Goal: Task Accomplishment & Management: Use online tool/utility

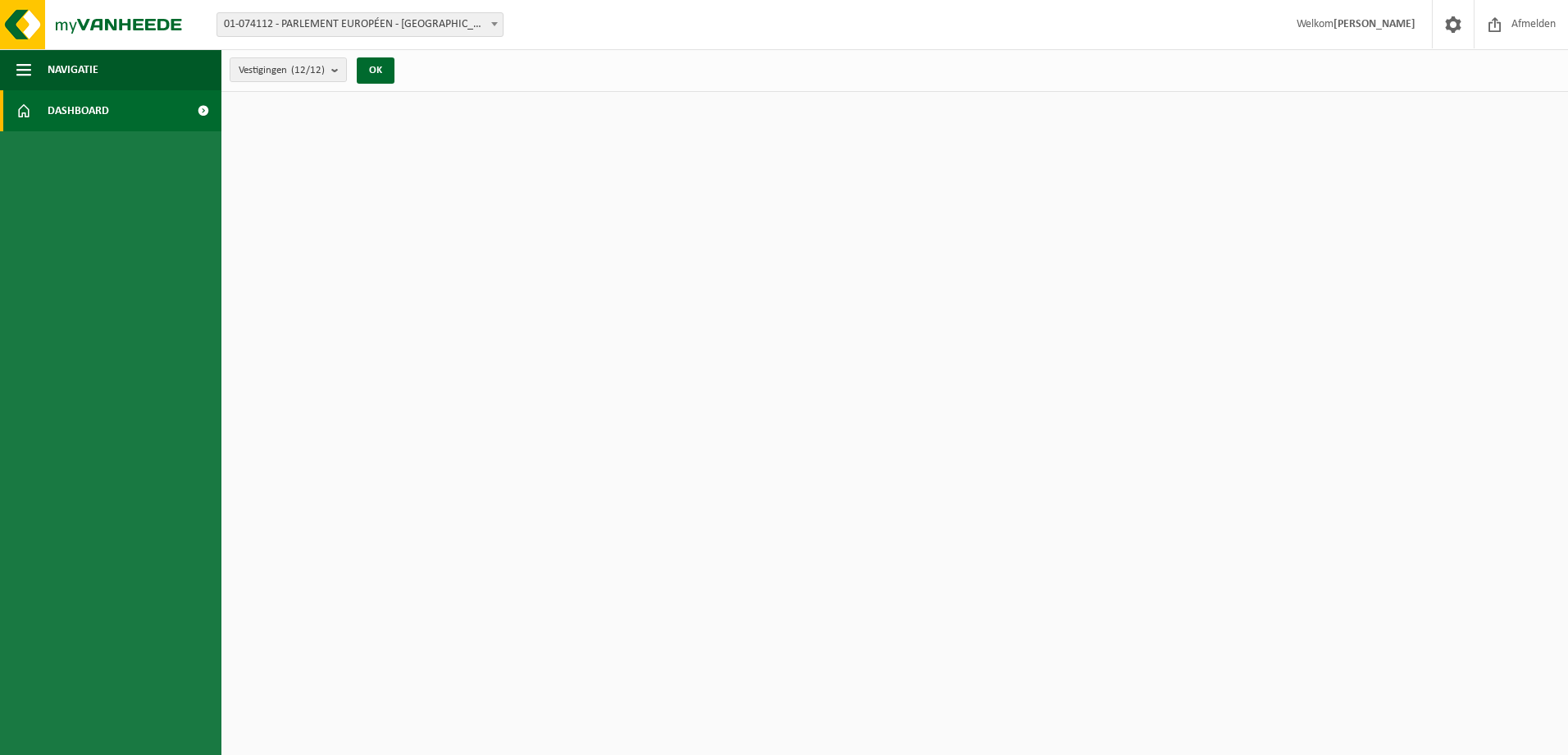
click at [69, 112] on span "Dashboard" at bounding box center [78, 110] width 62 height 41
click at [1447, 26] on span at bounding box center [1453, 24] width 25 height 48
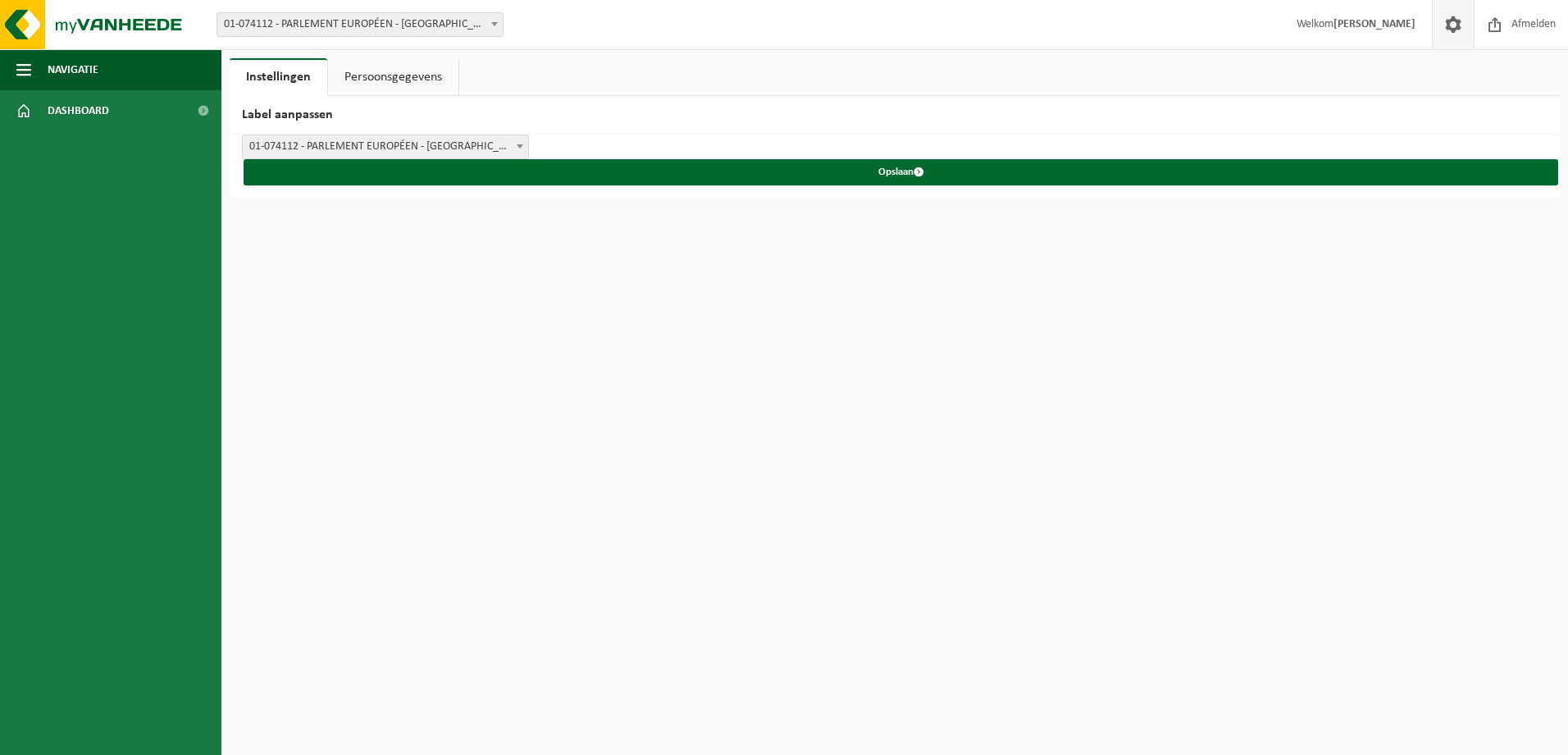
click at [1353, 27] on strong "[PERSON_NAME]" at bounding box center [1374, 24] width 82 height 12
click at [1514, 26] on span "Afmelden" at bounding box center [1533, 24] width 52 height 48
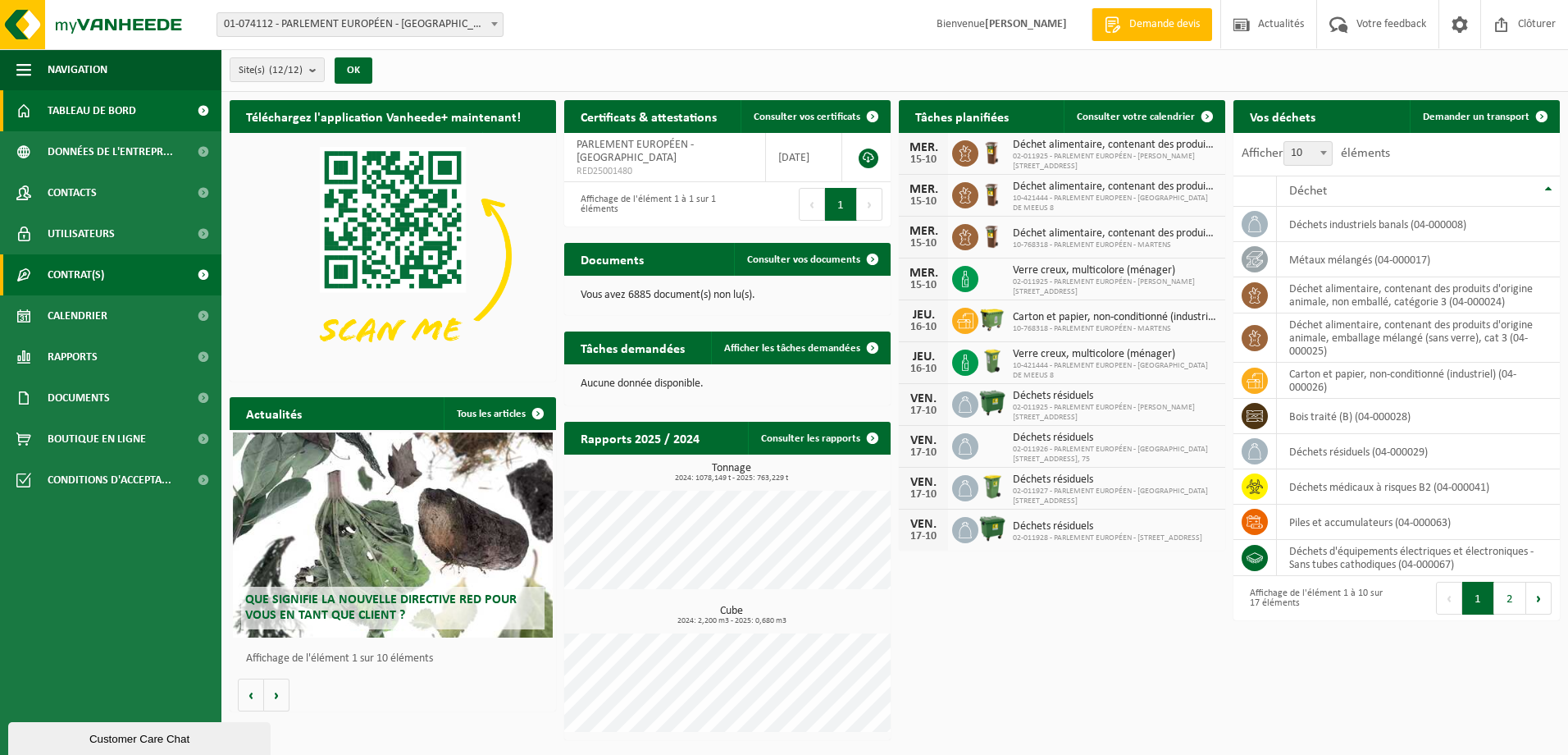
click at [69, 277] on span "Contrat(s)" at bounding box center [76, 274] width 57 height 41
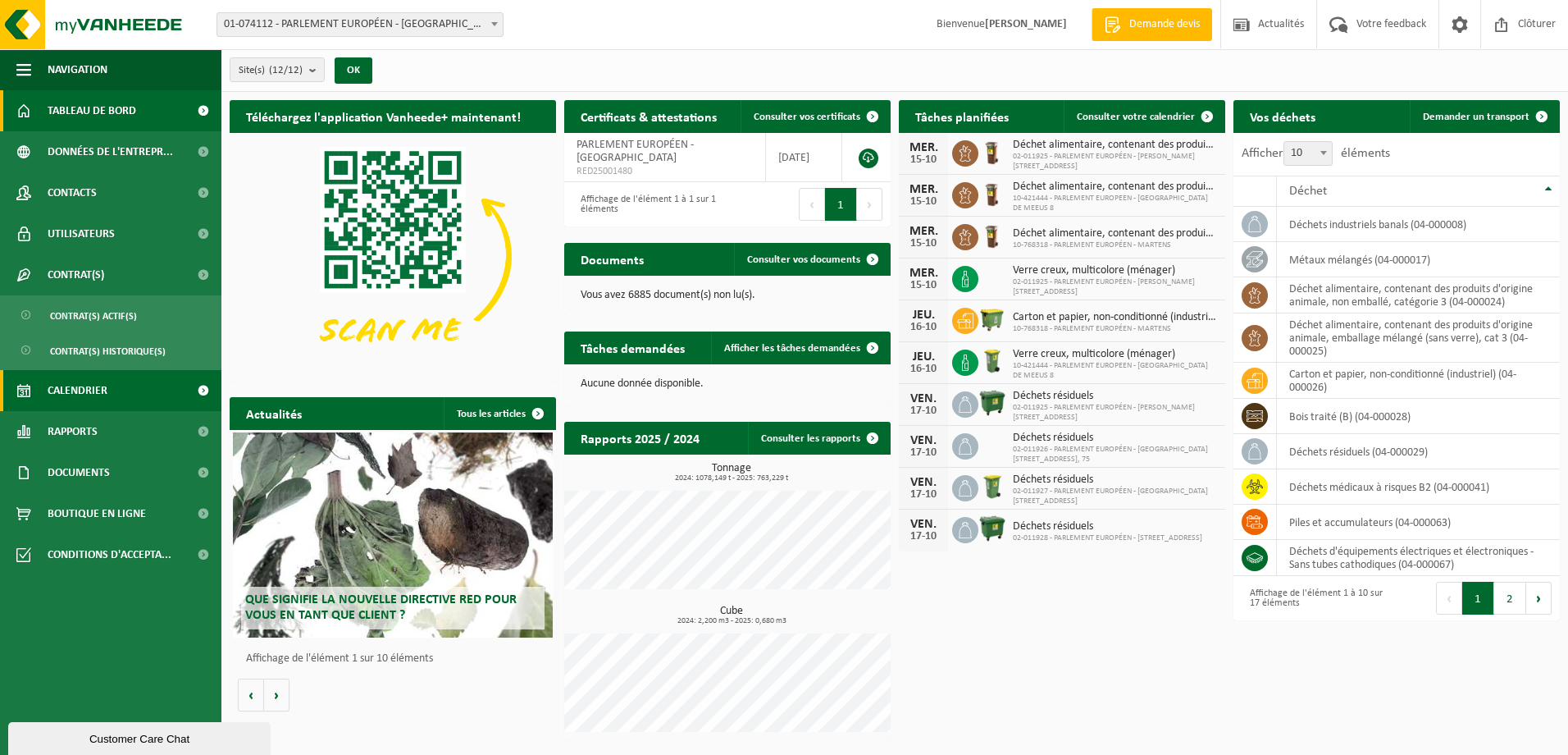
click at [78, 385] on span "Calendrier" at bounding box center [77, 390] width 60 height 41
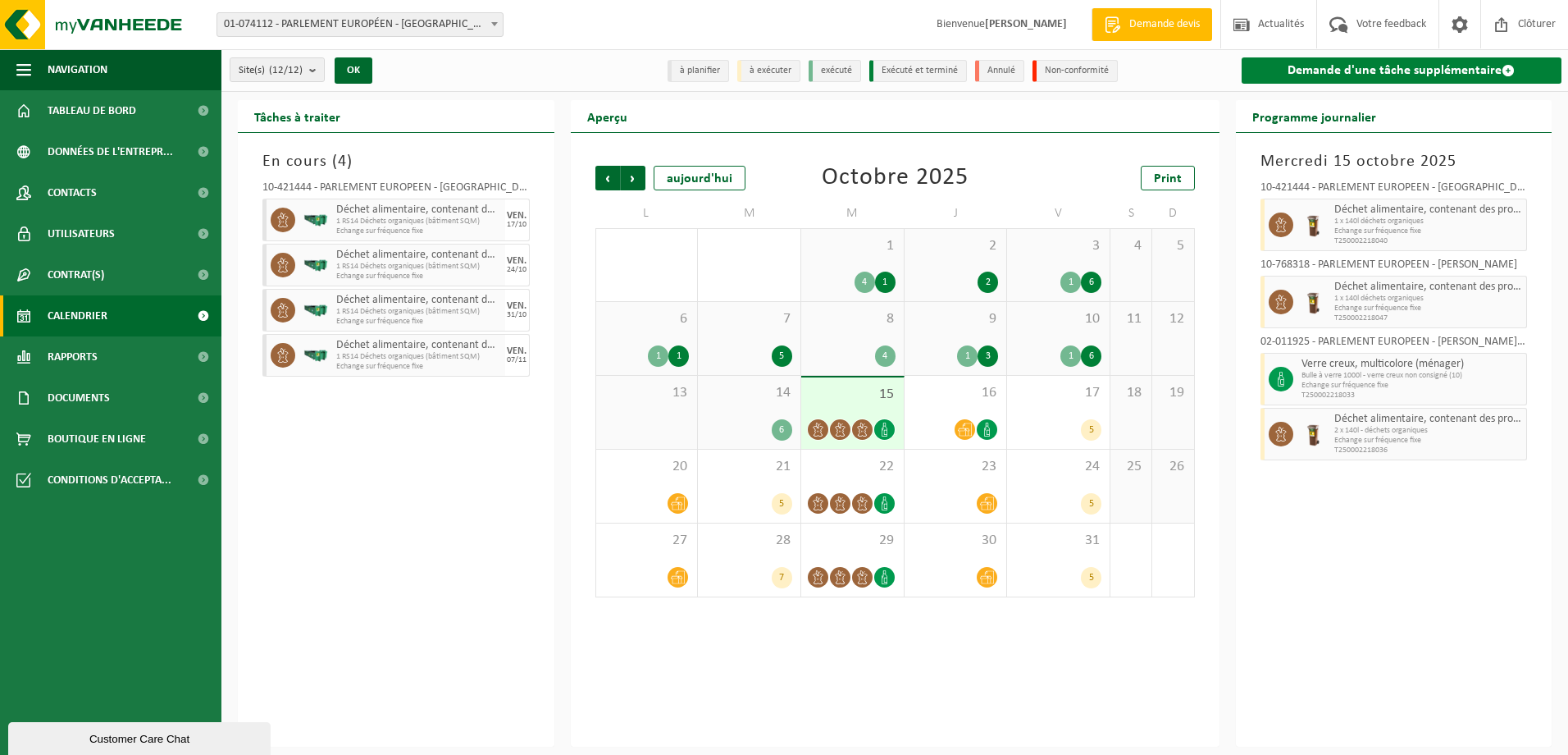
click at [1432, 69] on link "Demande d'une tâche supplémentaire" at bounding box center [1402, 70] width 321 height 27
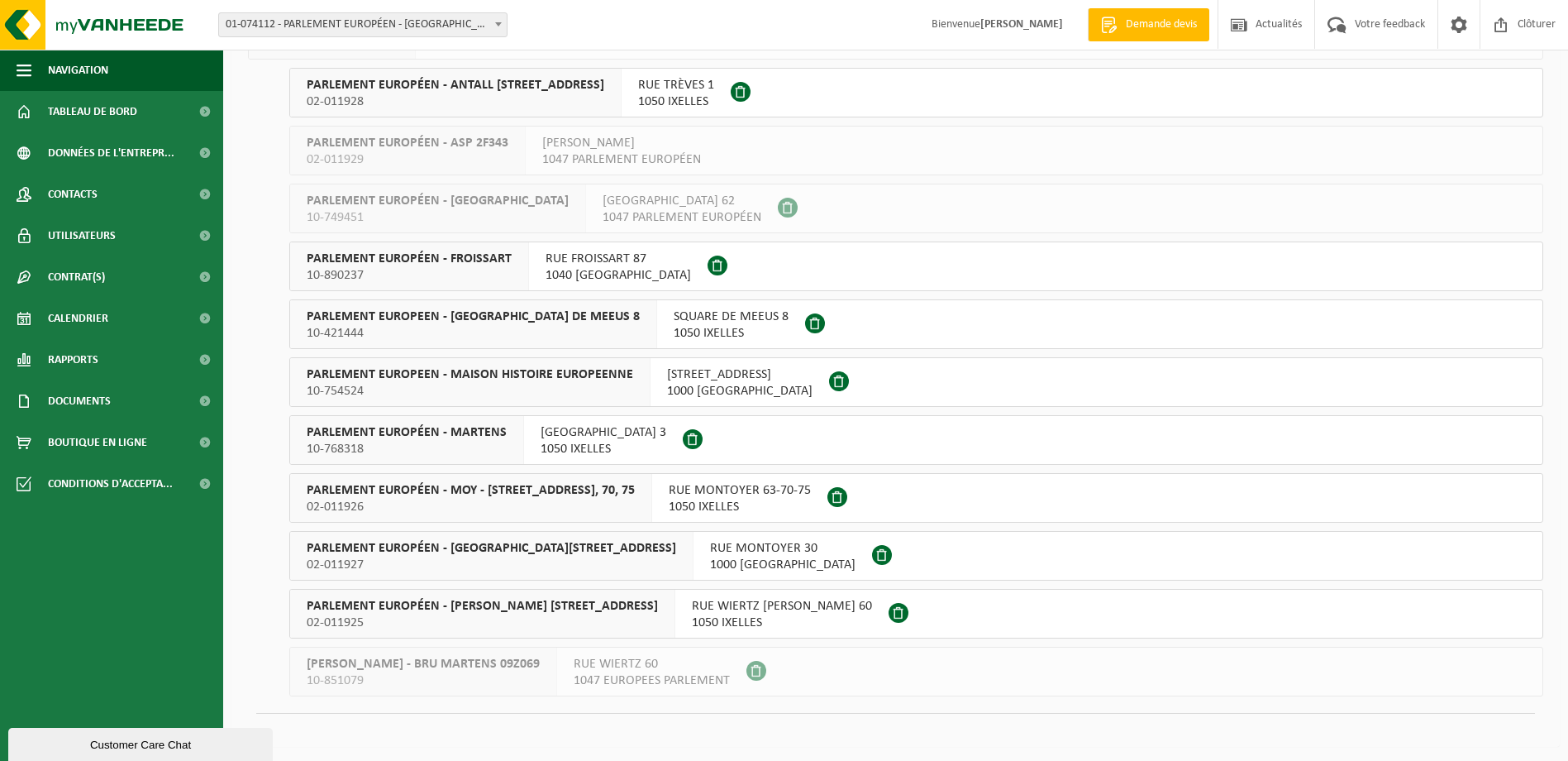
scroll to position [154, 0]
click at [491, 608] on span "PARLEMENT EUROPÉEN - SPINELLI RUE WIERTZ 60" at bounding box center [481, 603] width 351 height 16
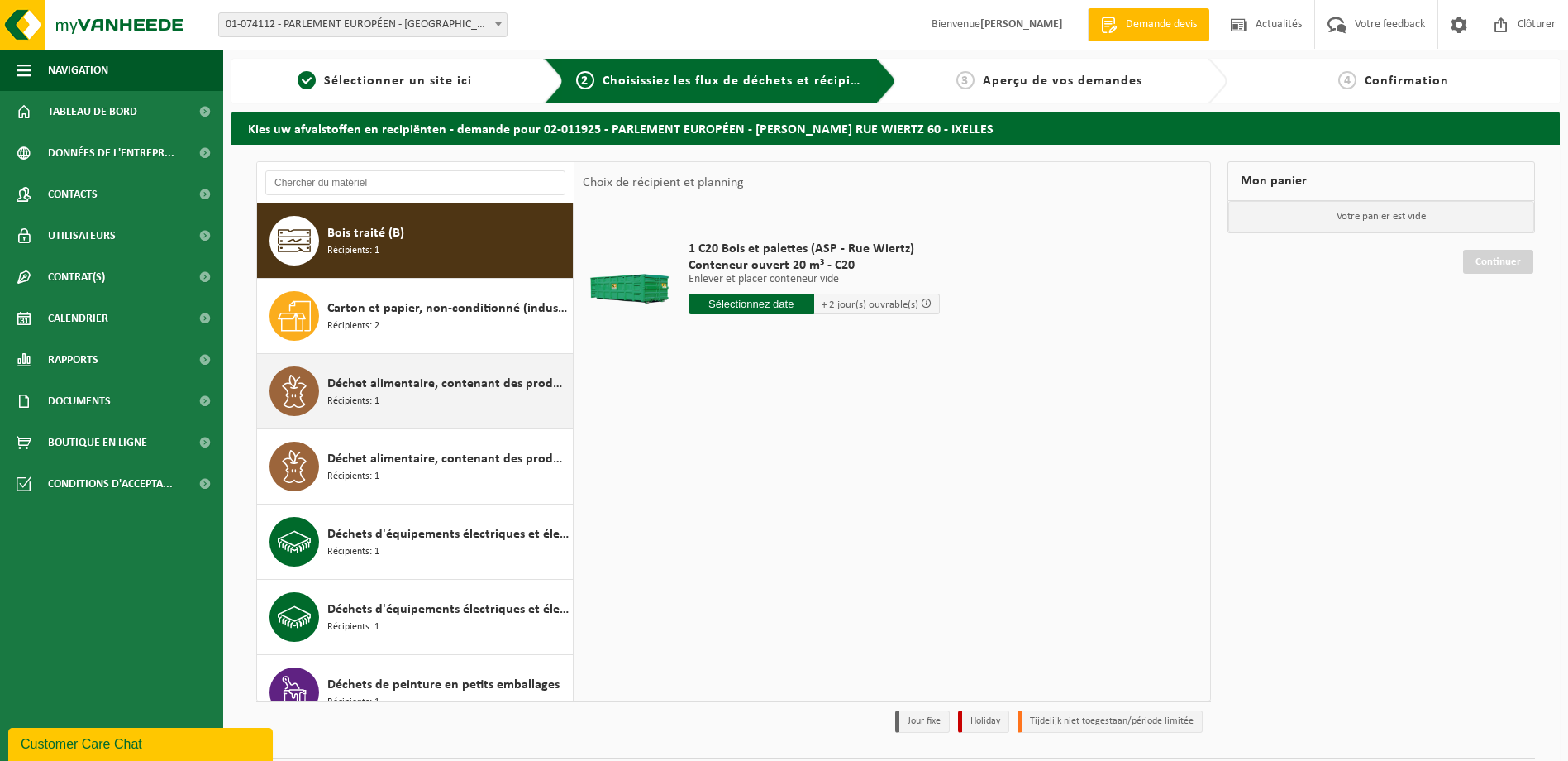
click at [353, 407] on span "Récipients: 1" at bounding box center [353, 401] width 52 height 15
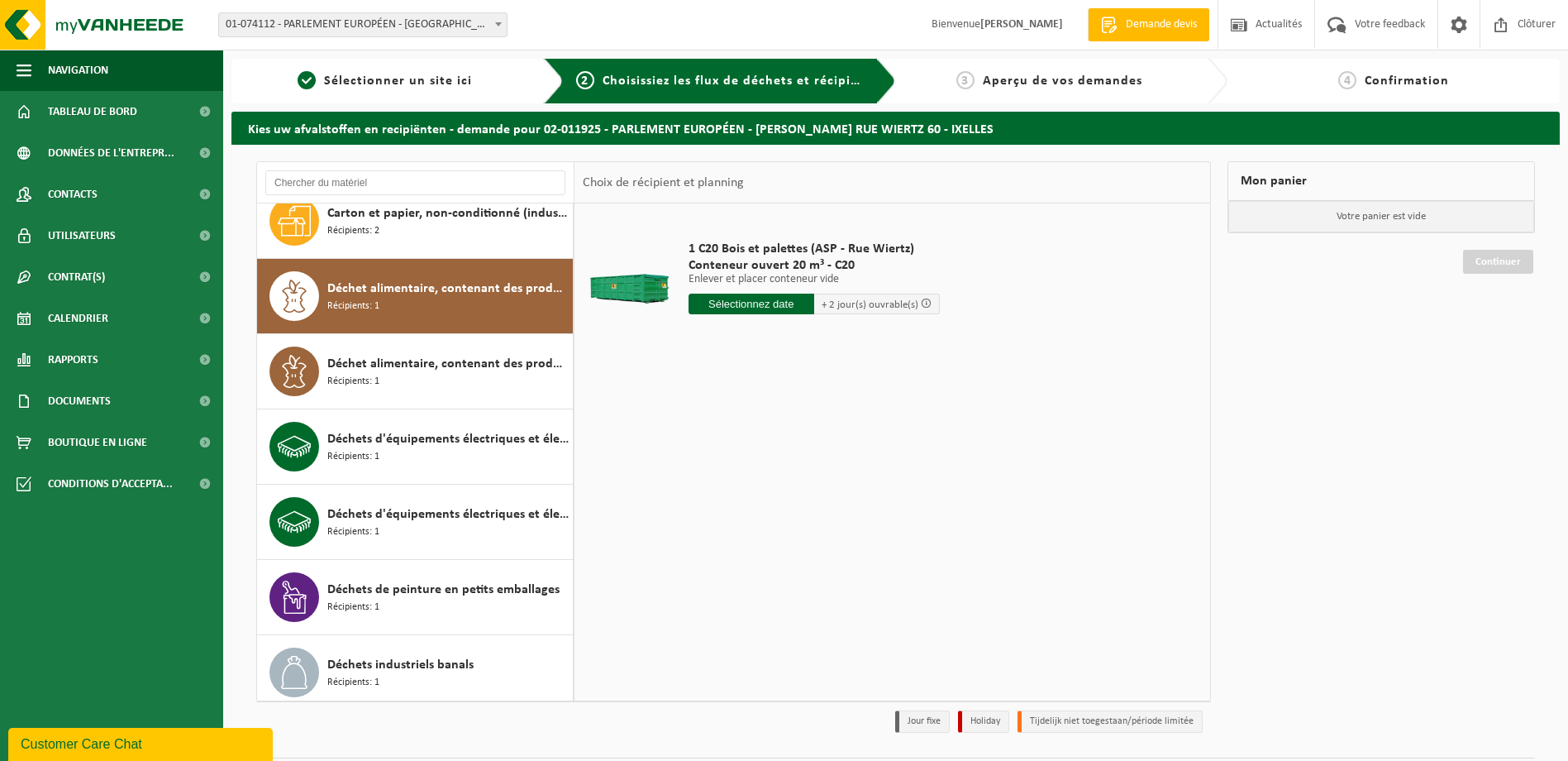
scroll to position [150, 0]
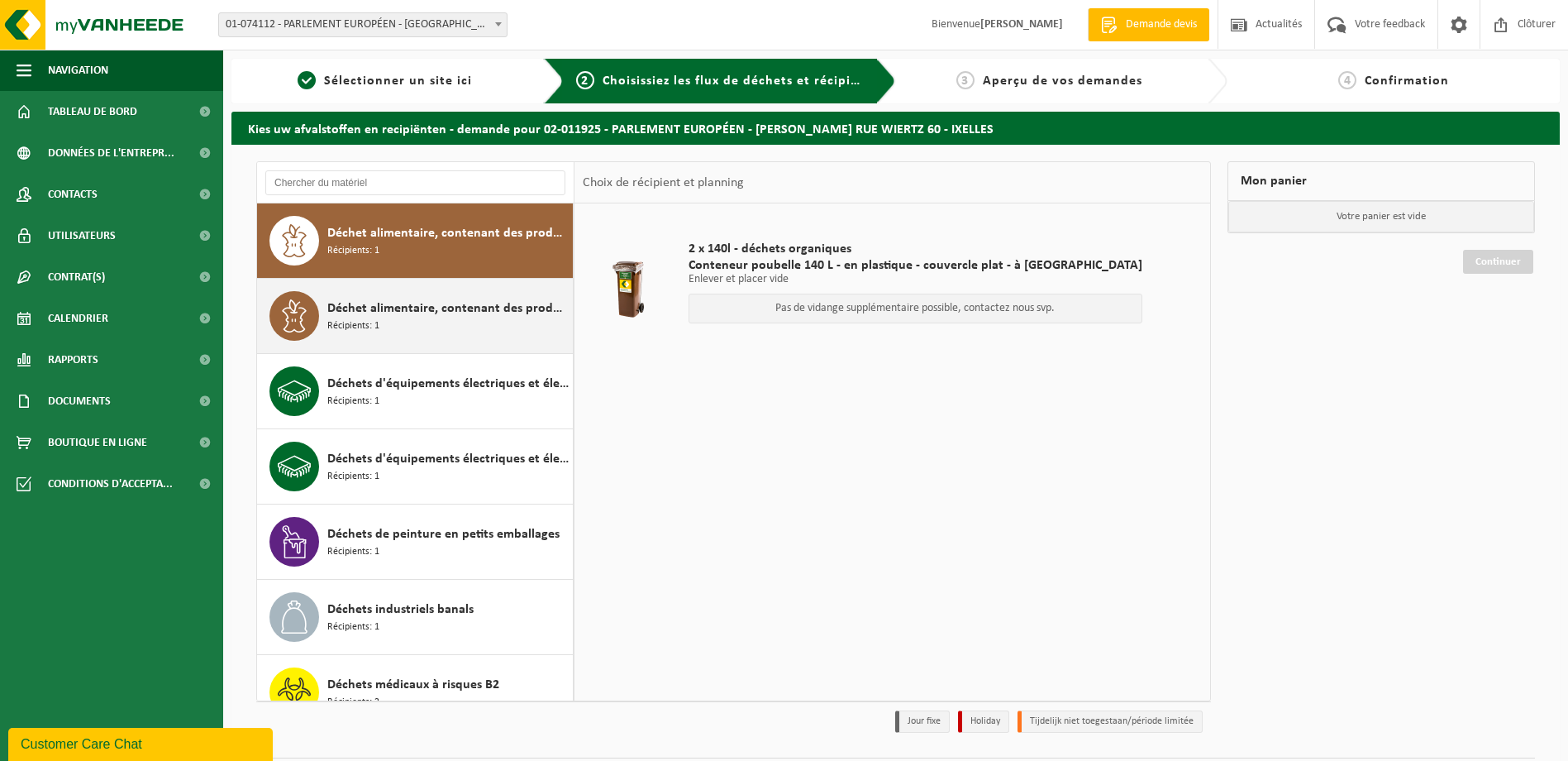
click at [342, 325] on span "Récipients: 1" at bounding box center [353, 326] width 52 height 15
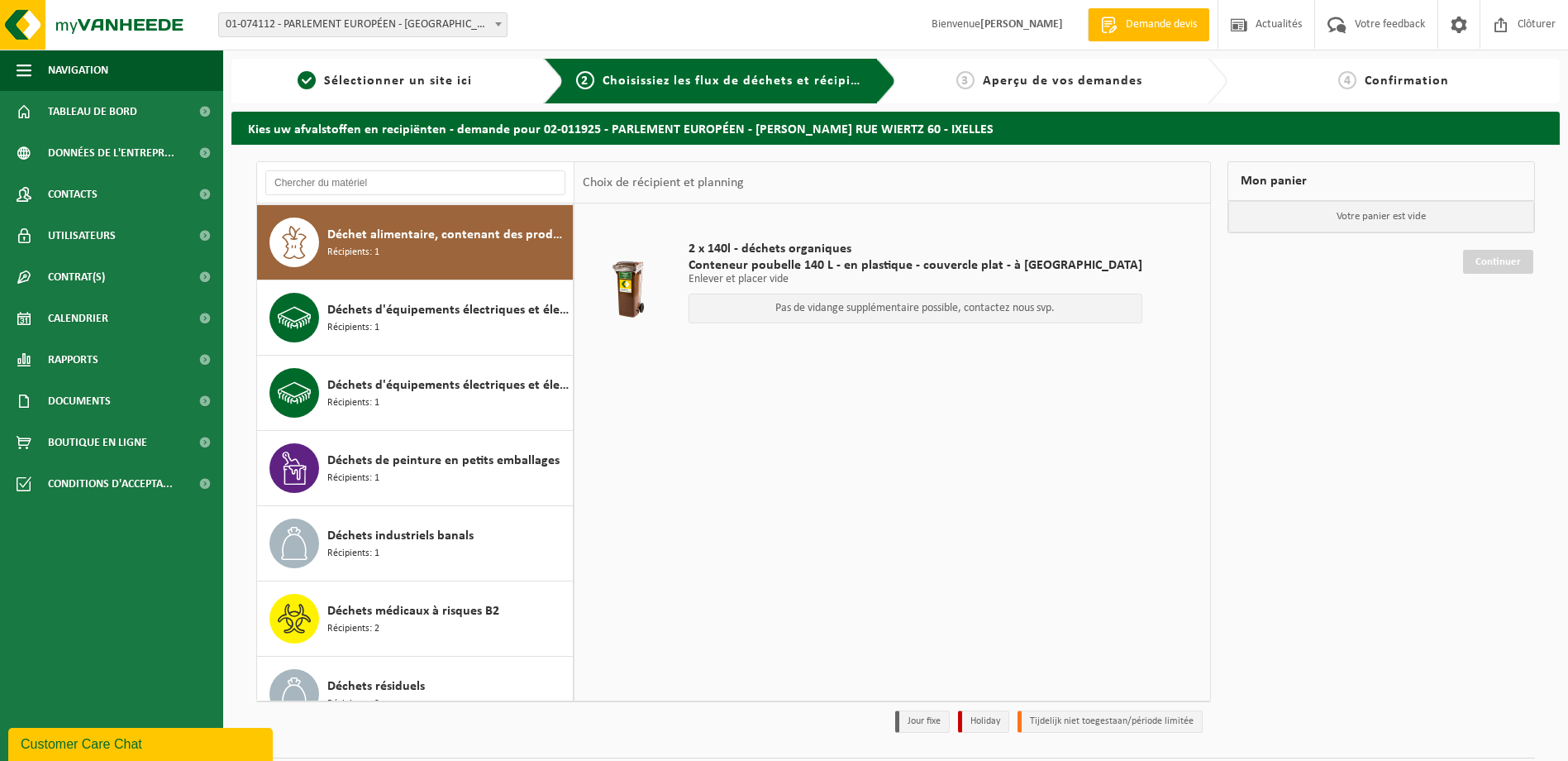
scroll to position [226, 0]
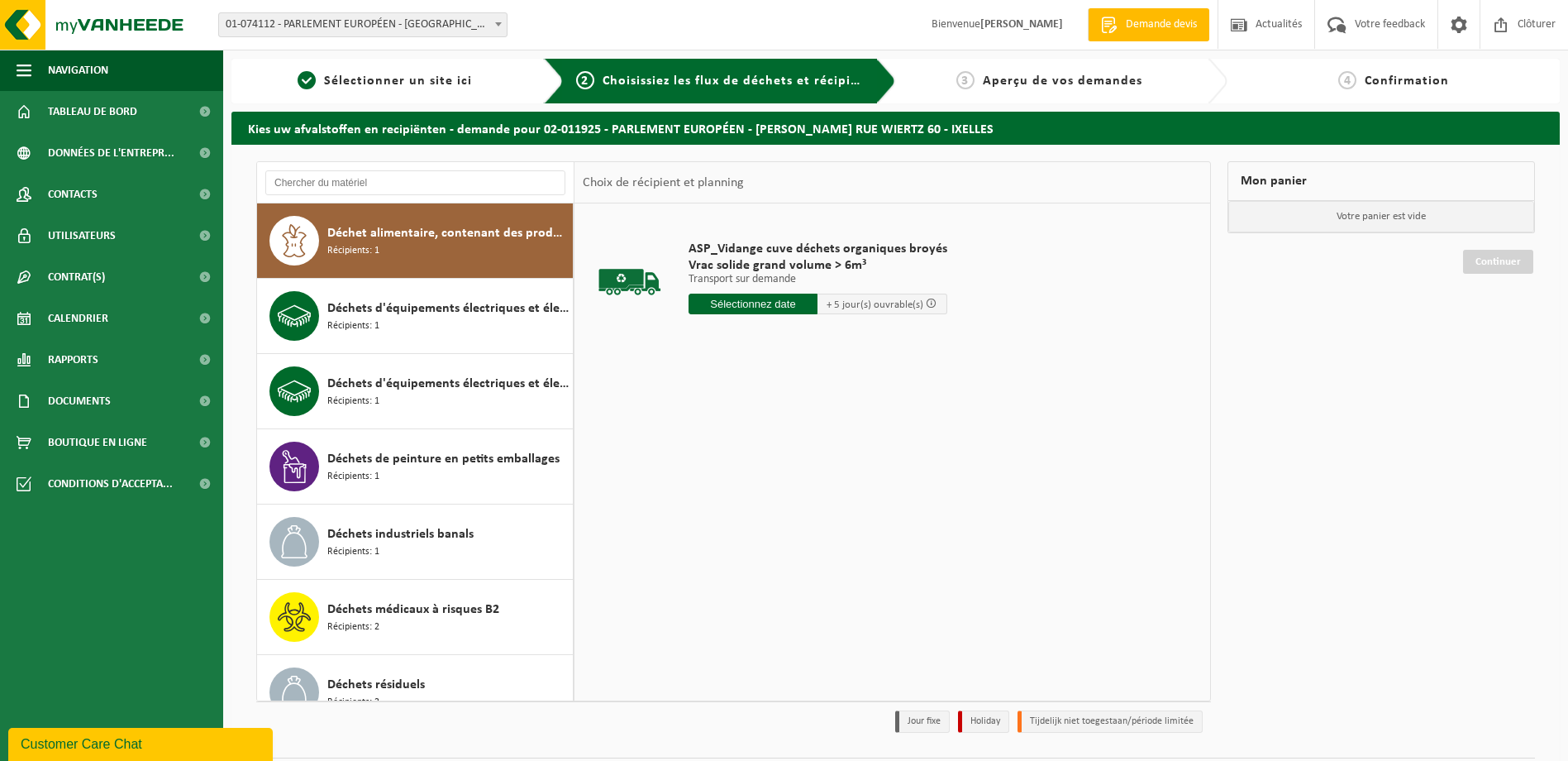
click at [750, 308] on input "text" at bounding box center [754, 304] width 130 height 21
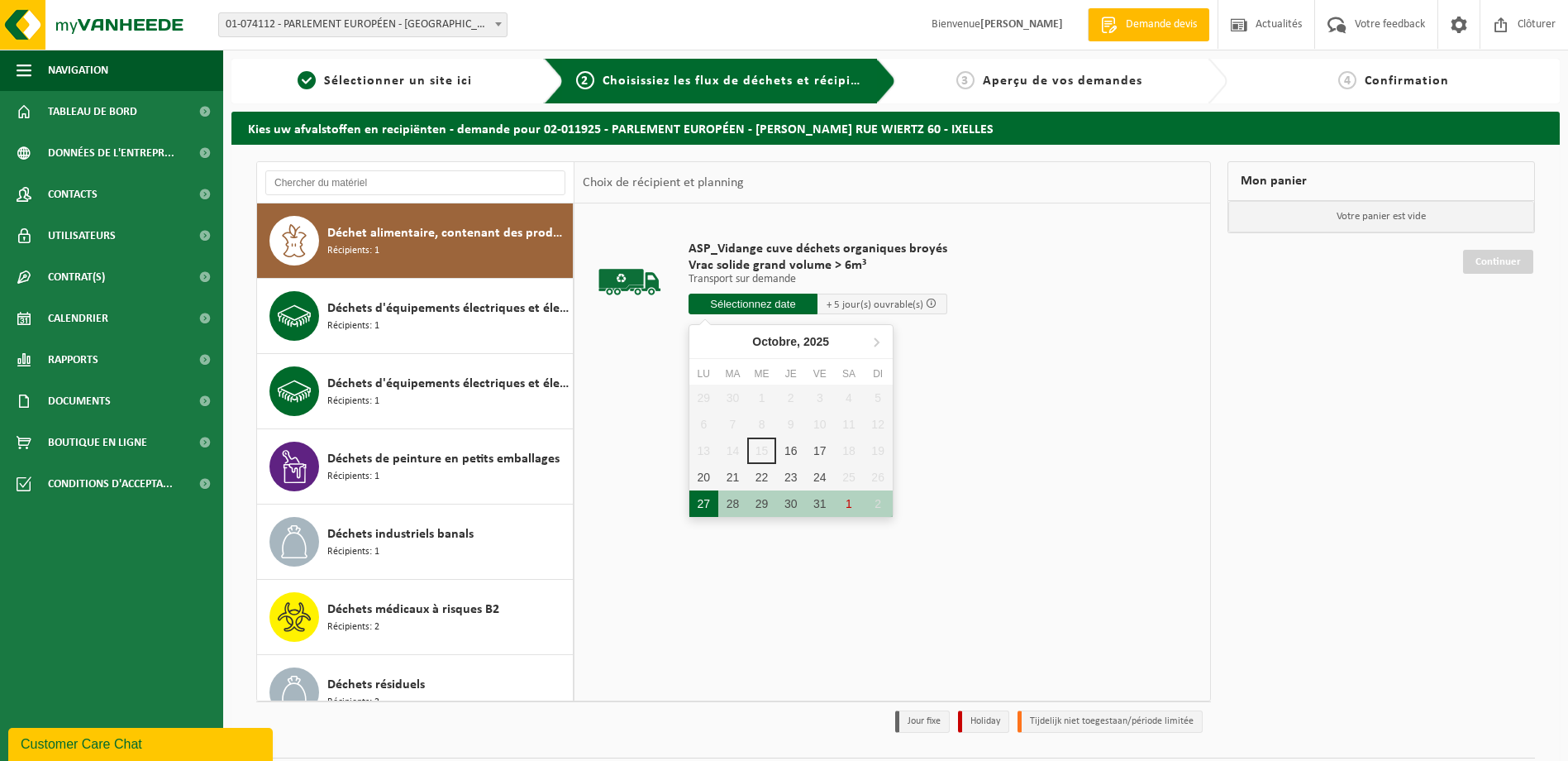
click at [700, 500] on div "27" at bounding box center [703, 504] width 29 height 27
type input "à partir de 2025-10-27"
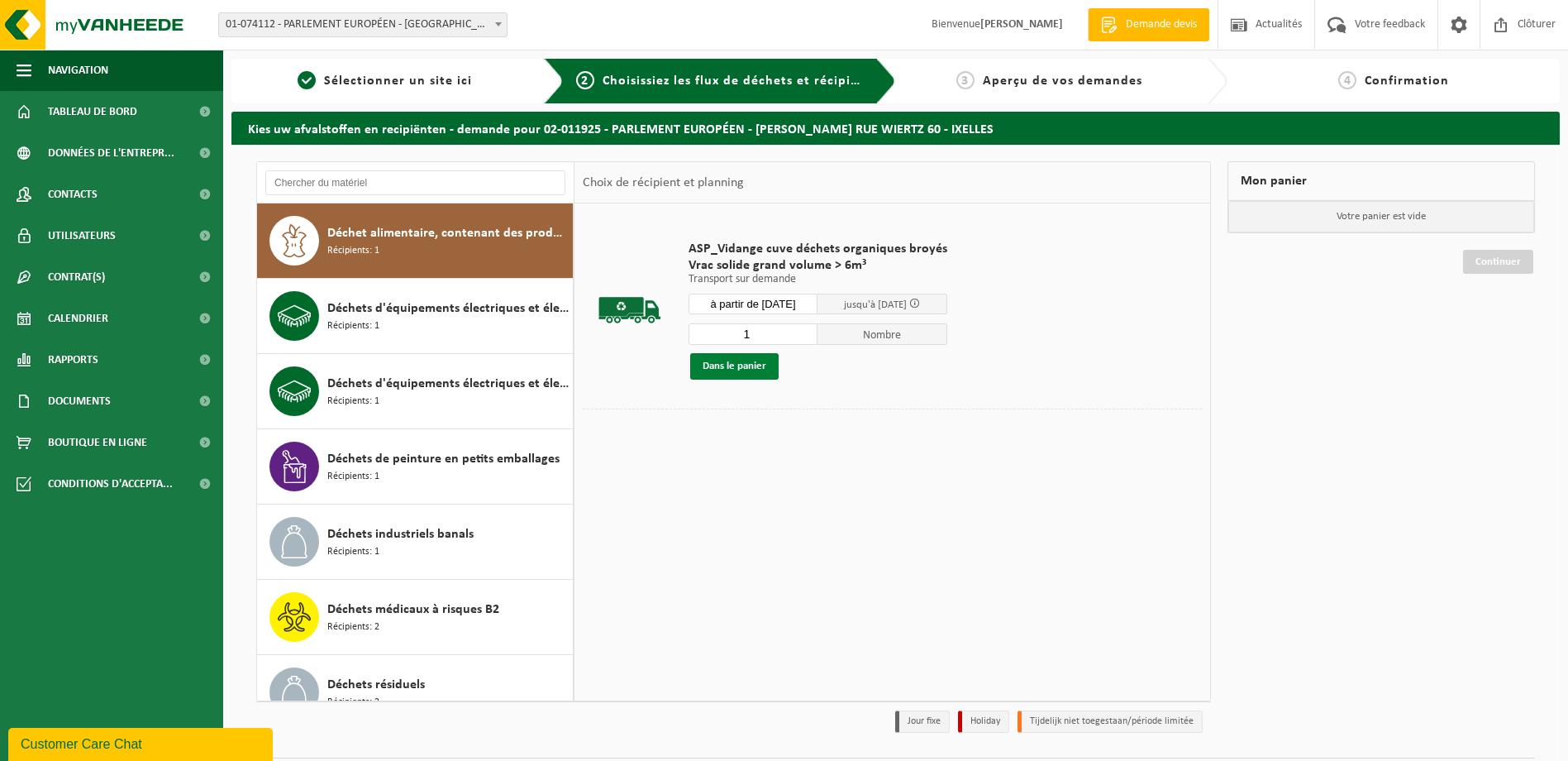
click at [726, 373] on button "Dans le panier" at bounding box center [734, 367] width 88 height 27
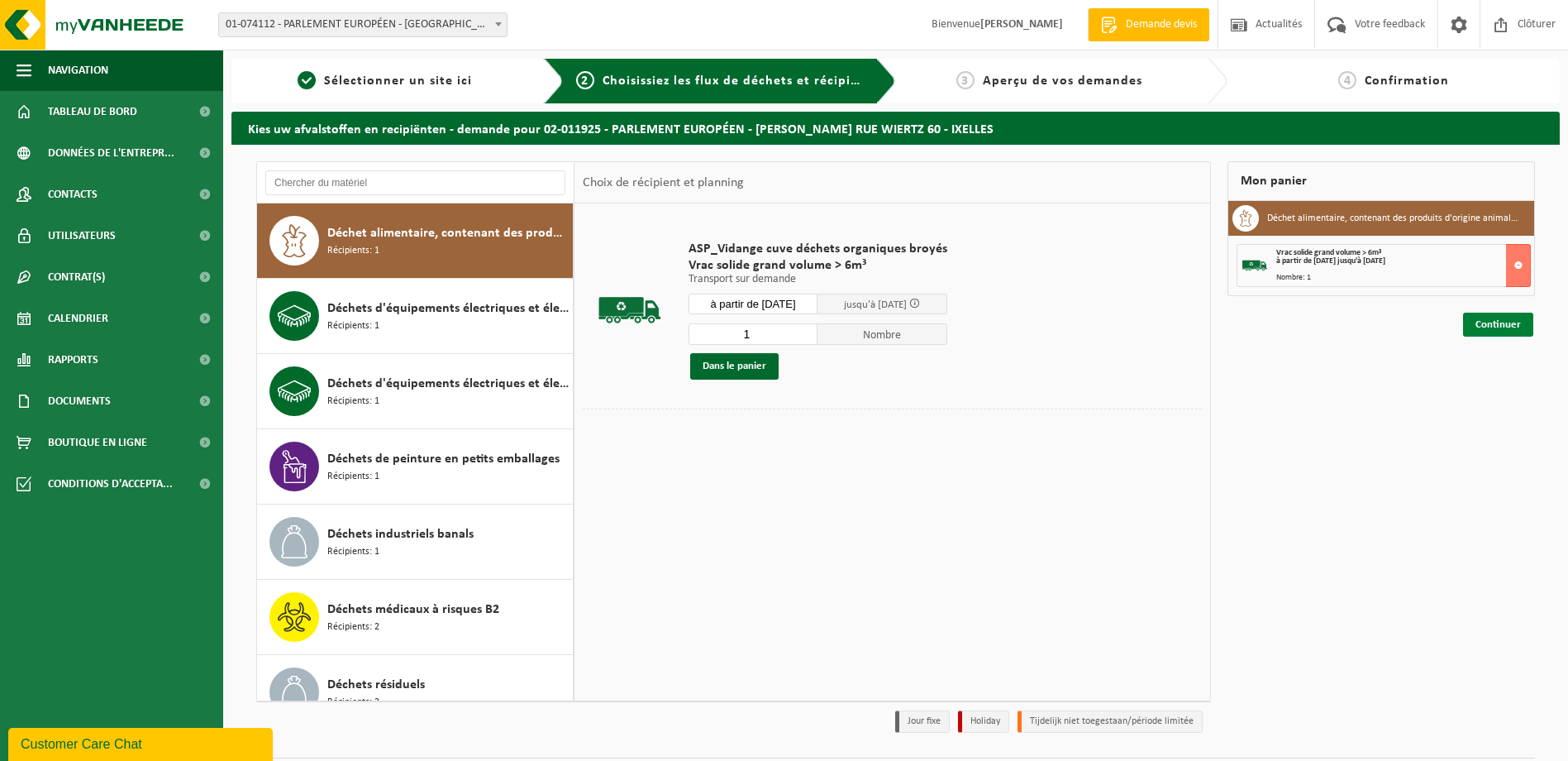
click at [1491, 324] on link "Continuer" at bounding box center [1497, 325] width 70 height 24
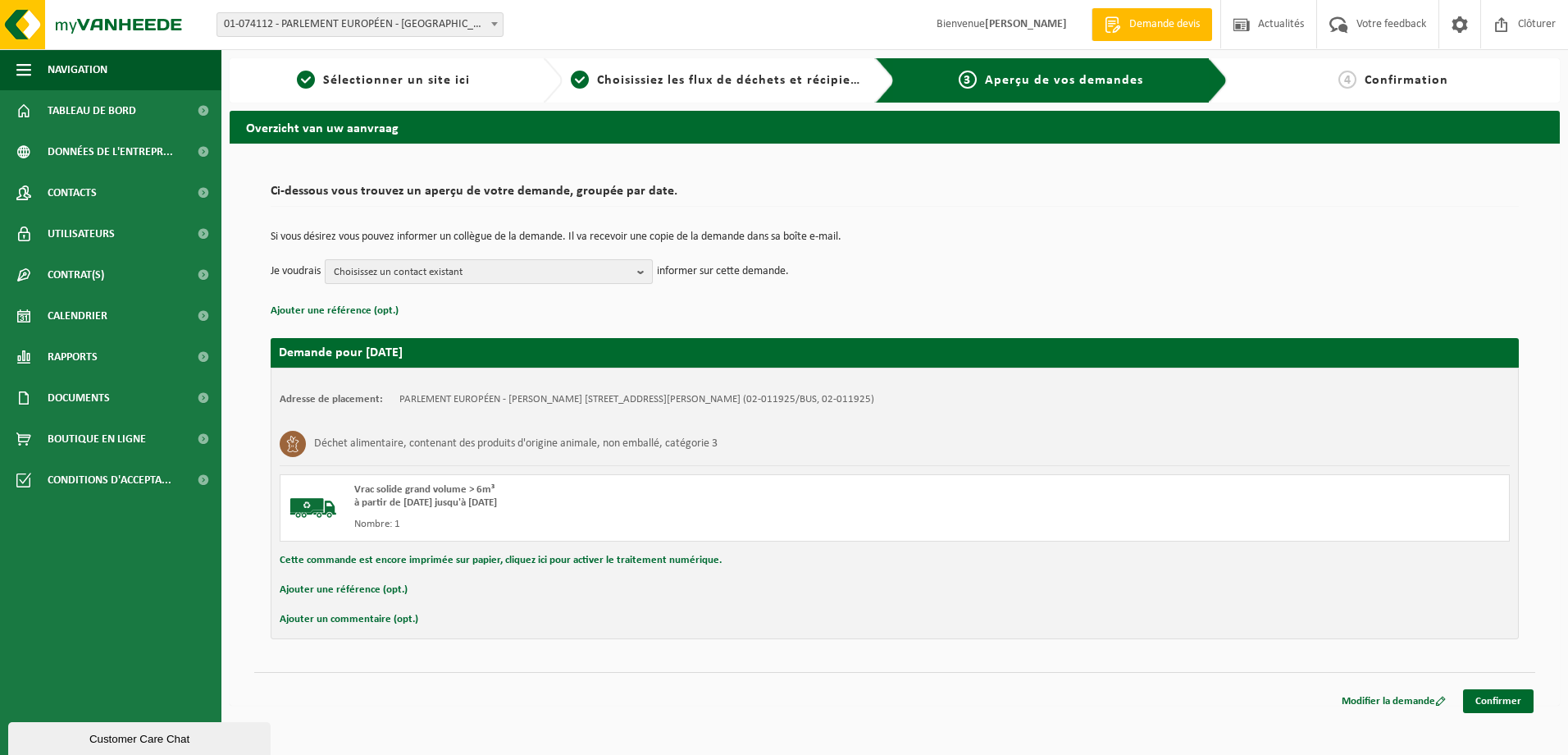
click at [644, 273] on b "button" at bounding box center [644, 272] width 15 height 23
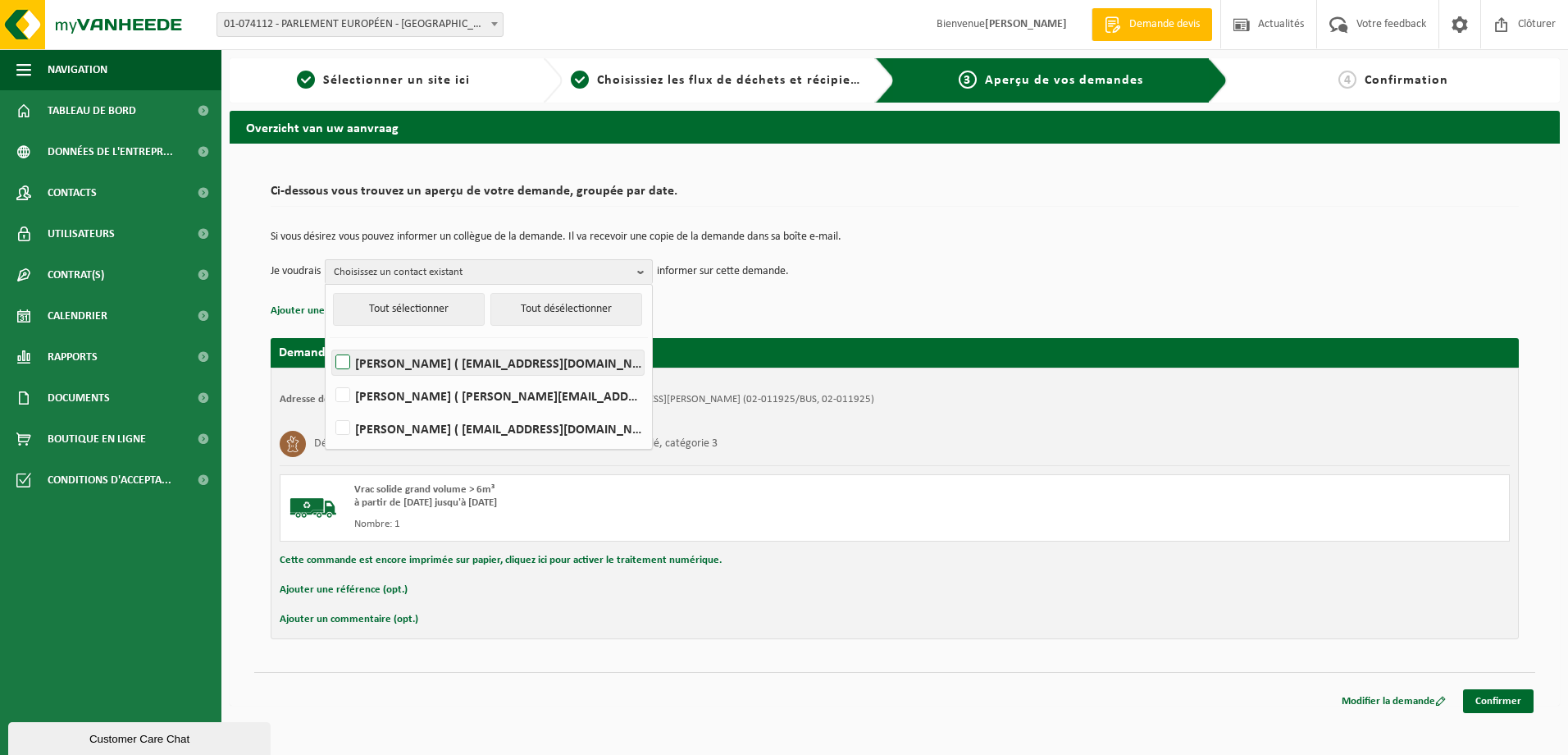
click at [345, 365] on label "HICHAM BEY ( hicham.bey@europarl.europa.eu )" at bounding box center [488, 363] width 311 height 25
click at [329, 342] on input "HICHAM BEY ( hicham.bey@europarl.europa.eu )" at bounding box center [328, 341] width 1 height 1
checkbox input "true"
click at [336, 393] on label "ABDELILAH EL ARABI ( abdelilah.elarabi@europarl.europa.eu )" at bounding box center [488, 395] width 311 height 25
click at [329, 375] on input "[PERSON_NAME] ( [PERSON_NAME][EMAIL_ADDRESS][DOMAIN_NAME] )" at bounding box center [328, 374] width 1 height 1
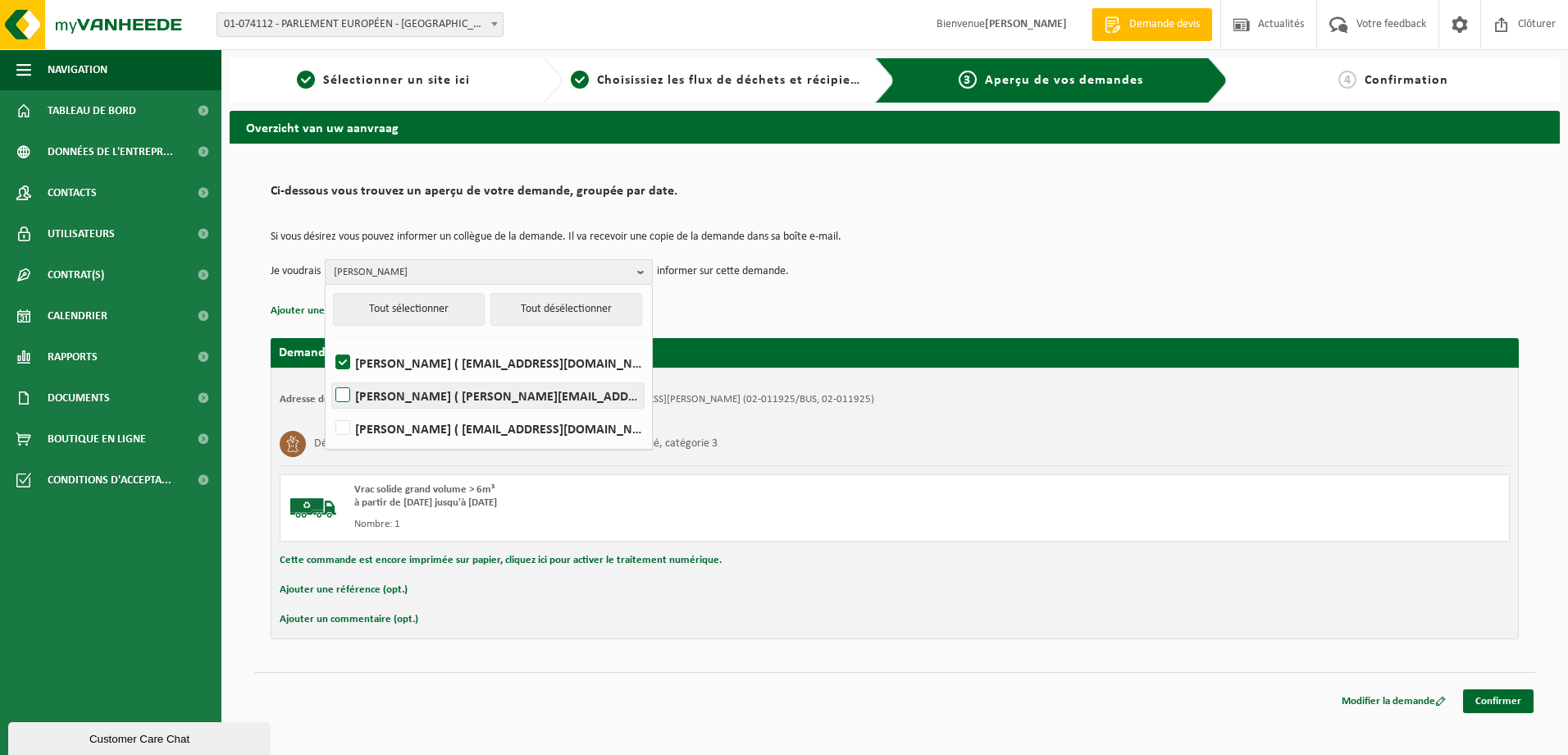
checkbox input "true"
click at [1500, 705] on link "Confirmer" at bounding box center [1498, 701] width 70 height 24
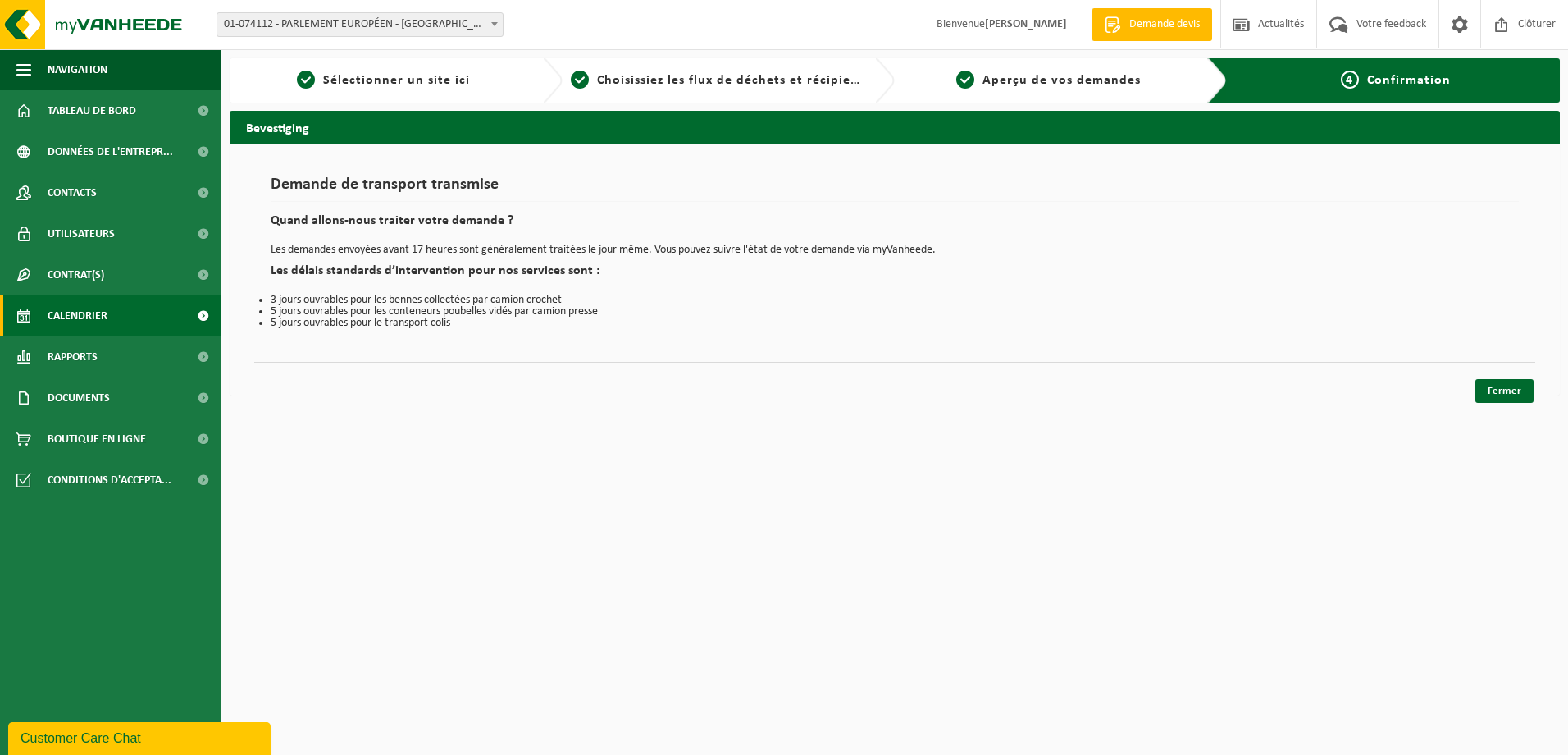
click at [67, 312] on span "Calendrier" at bounding box center [77, 315] width 60 height 41
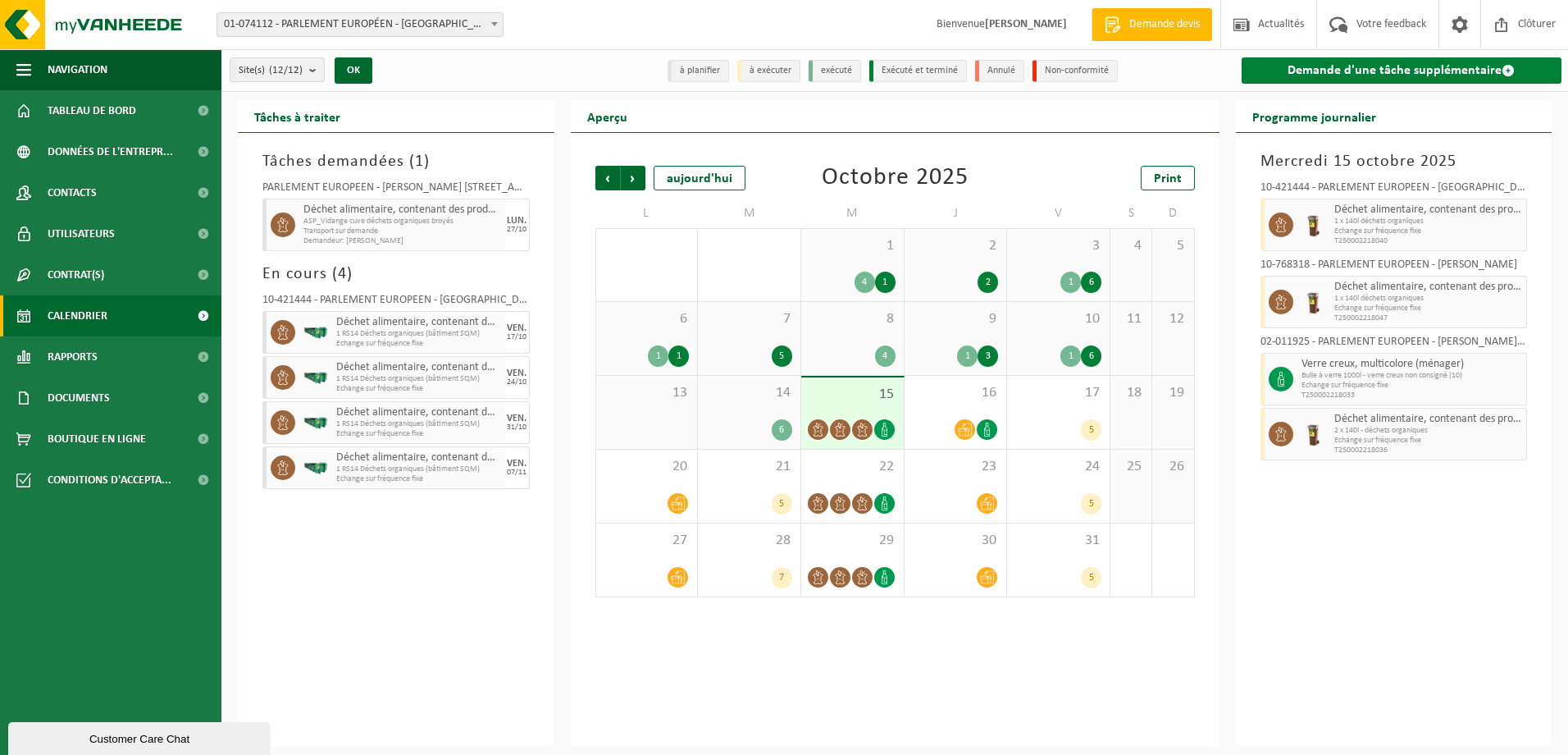
click at [1363, 69] on link "Demande d'une tâche supplémentaire" at bounding box center [1402, 70] width 321 height 27
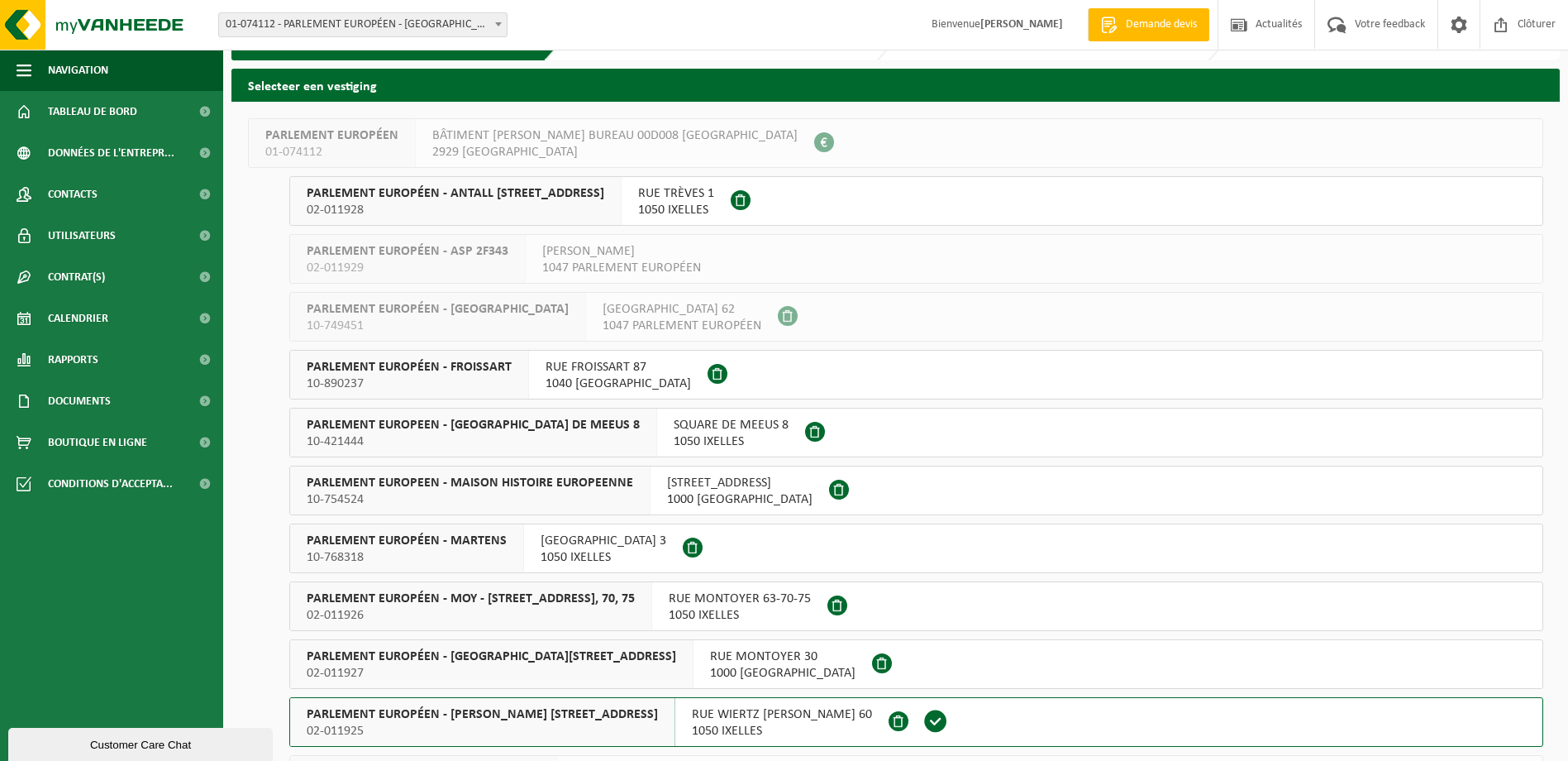
scroll to position [154, 0]
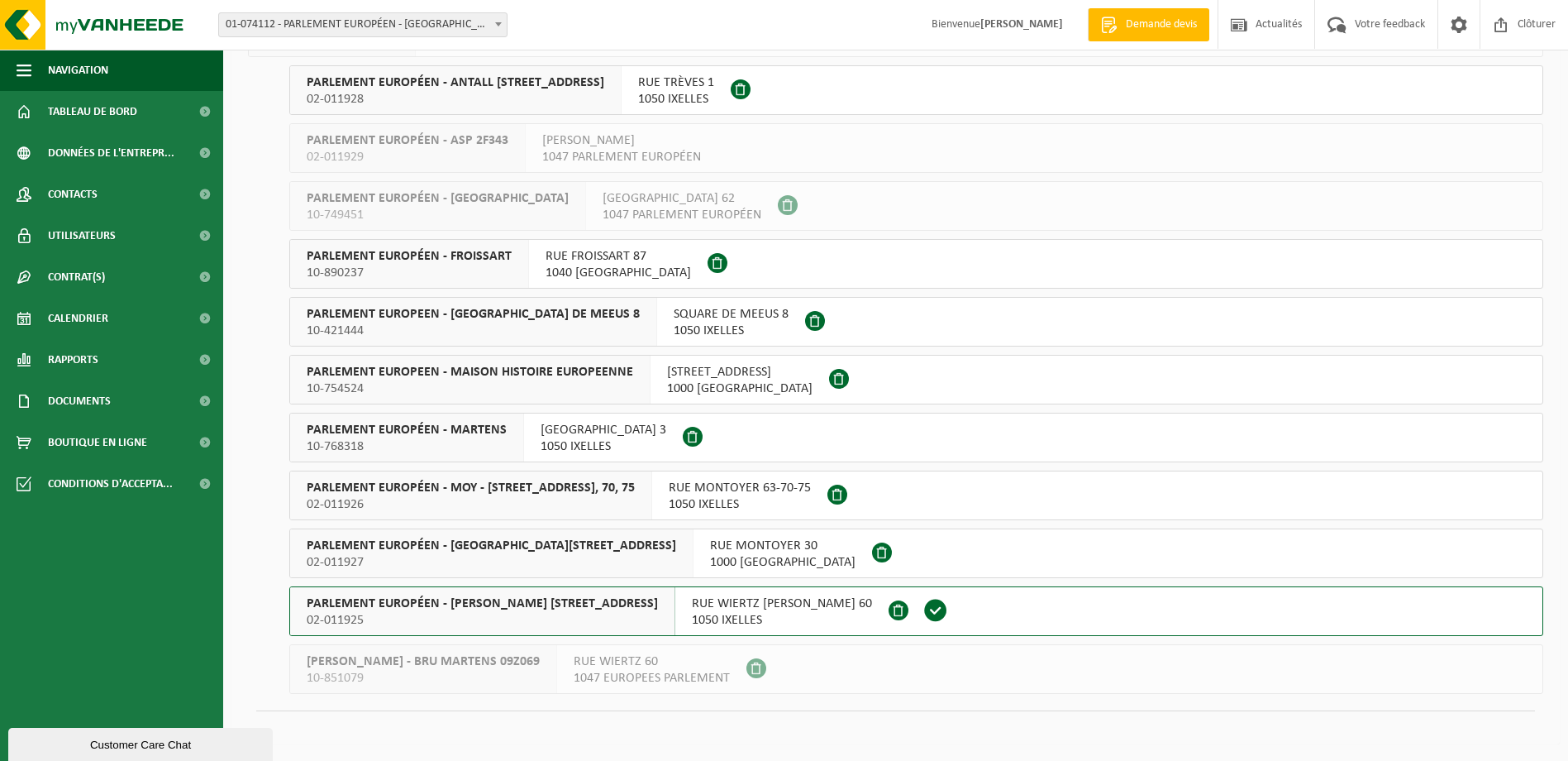
click at [401, 425] on span "PARLEMENT EUROPÉEN - MARTENS" at bounding box center [406, 430] width 200 height 16
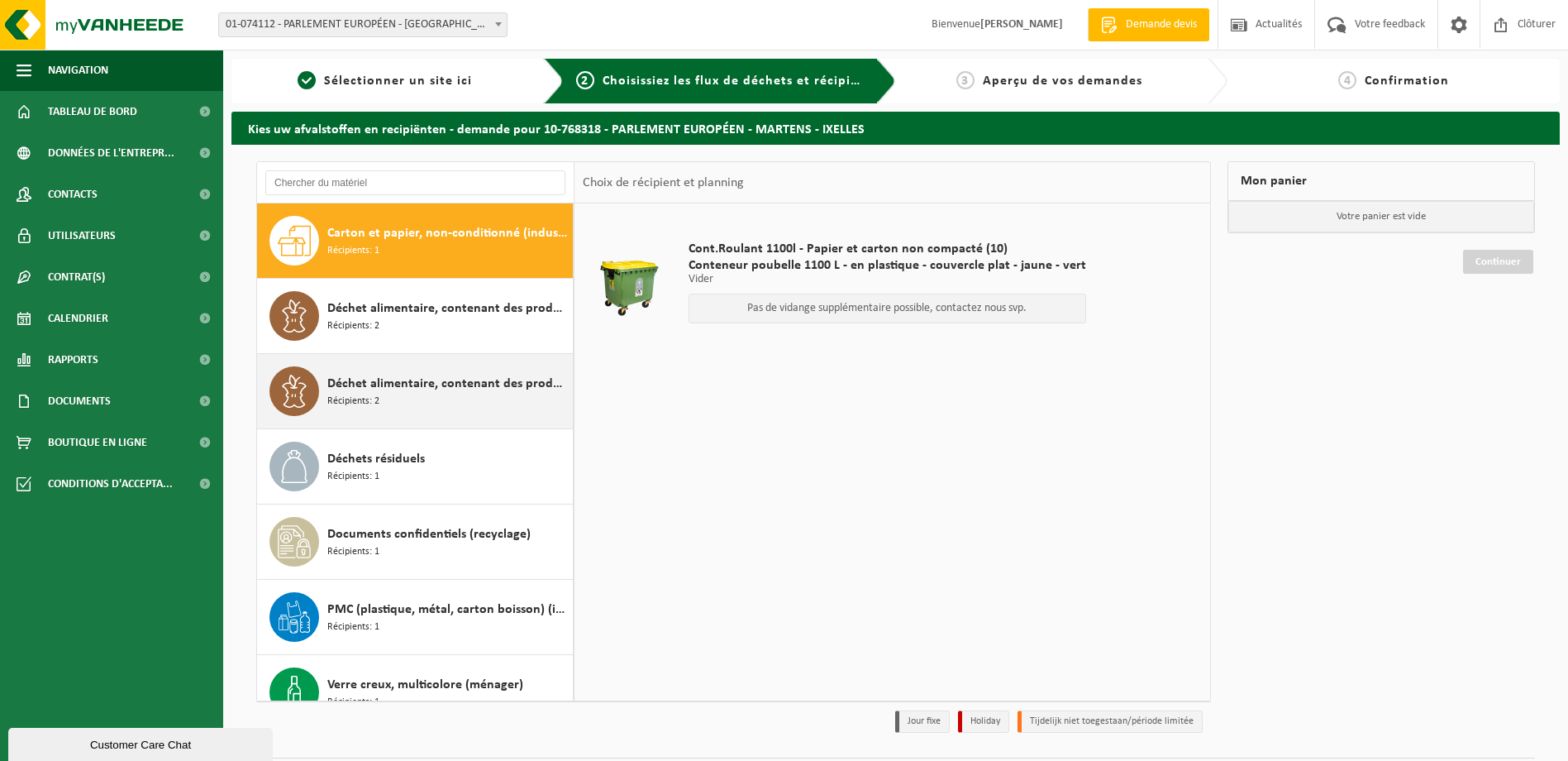
click at [402, 397] on div "Déchet alimentaire, contenant des produits d'origine animale, non emballé, caté…" at bounding box center [448, 392] width 241 height 50
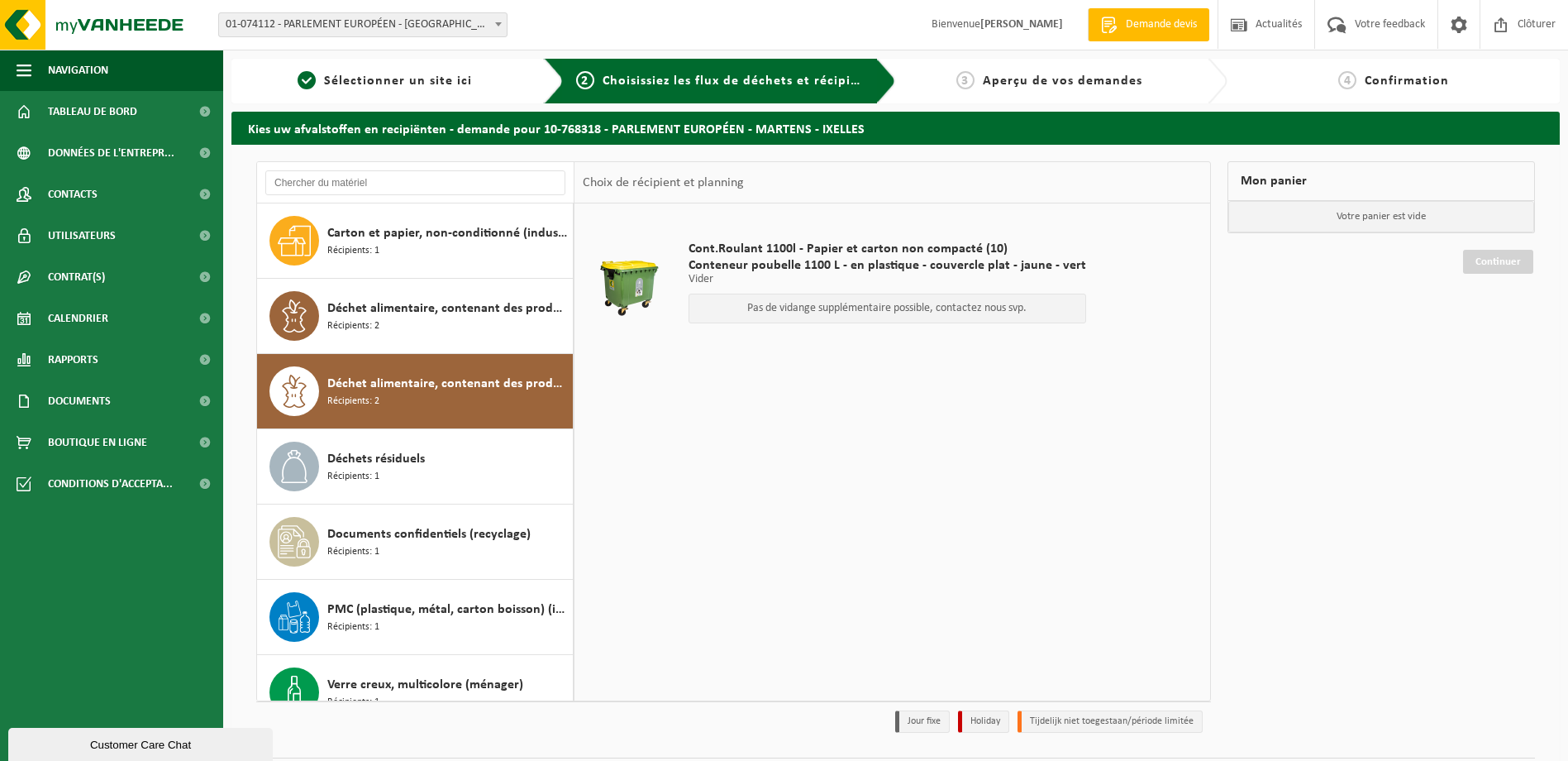
scroll to position [29, 0]
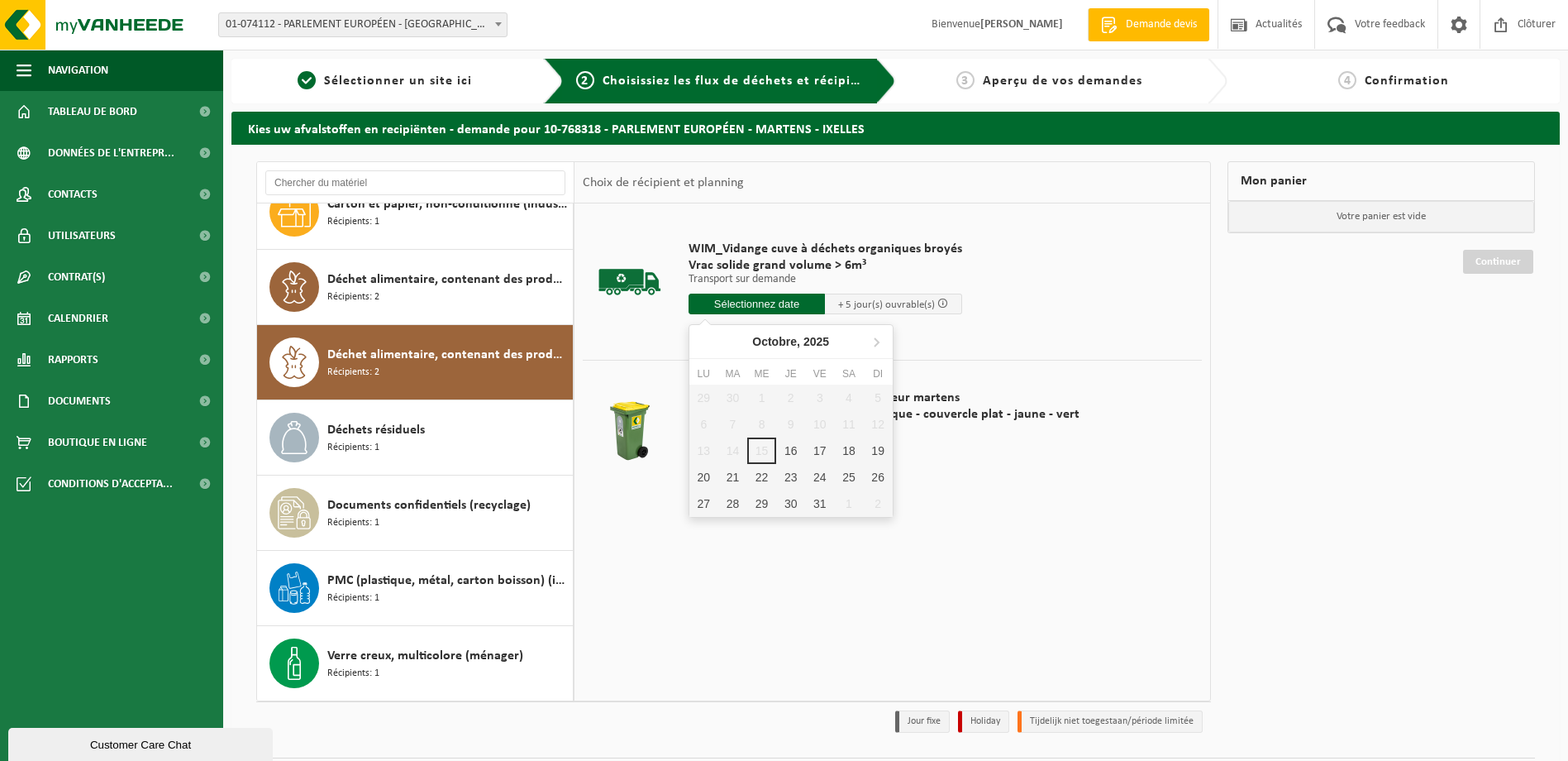
click at [751, 306] on input "text" at bounding box center [757, 304] width 137 height 21
click at [704, 501] on div "27" at bounding box center [703, 504] width 29 height 27
type input "à partir de 2025-10-27"
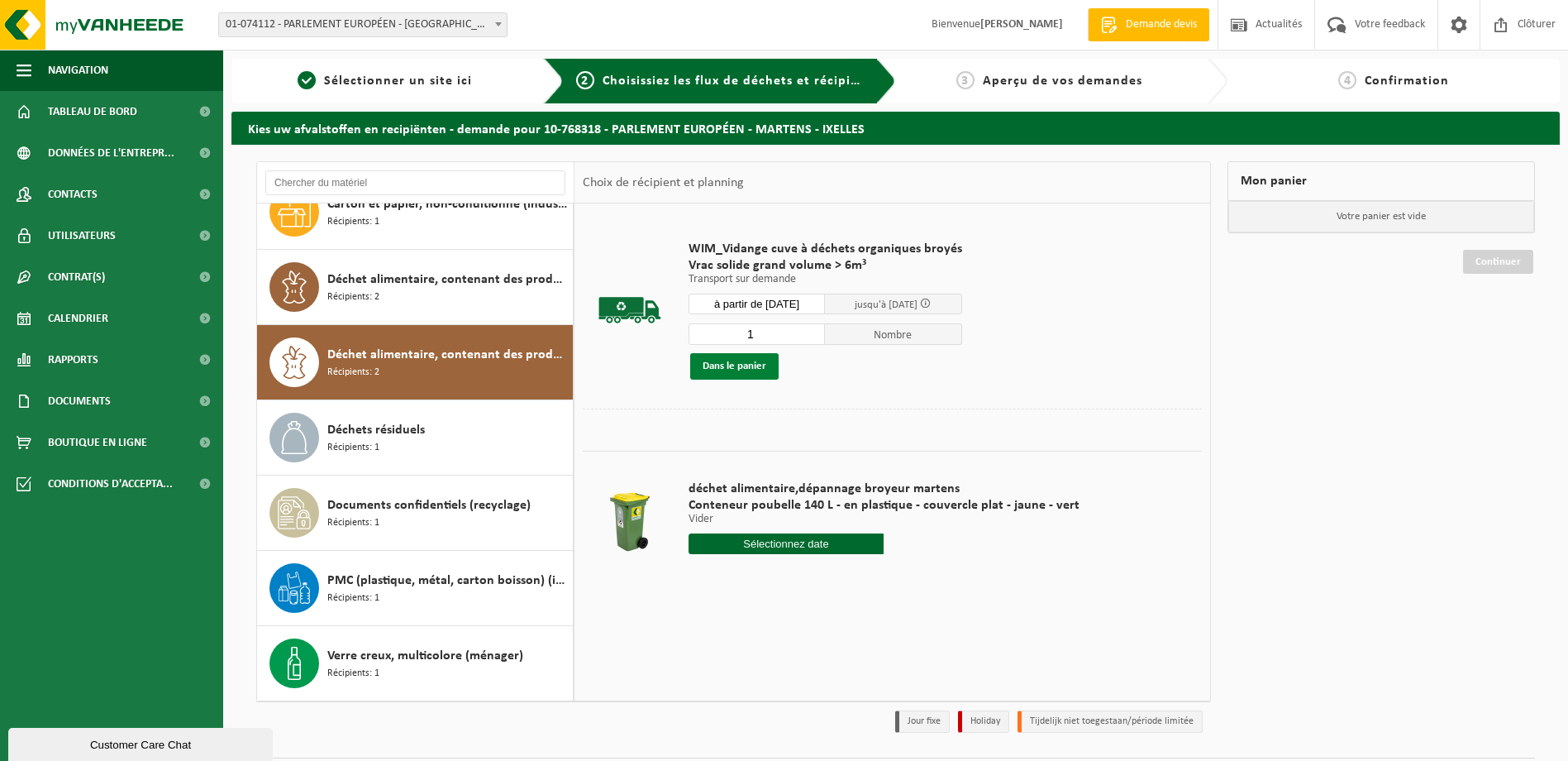
click at [707, 361] on button "Dans le panier" at bounding box center [734, 367] width 88 height 27
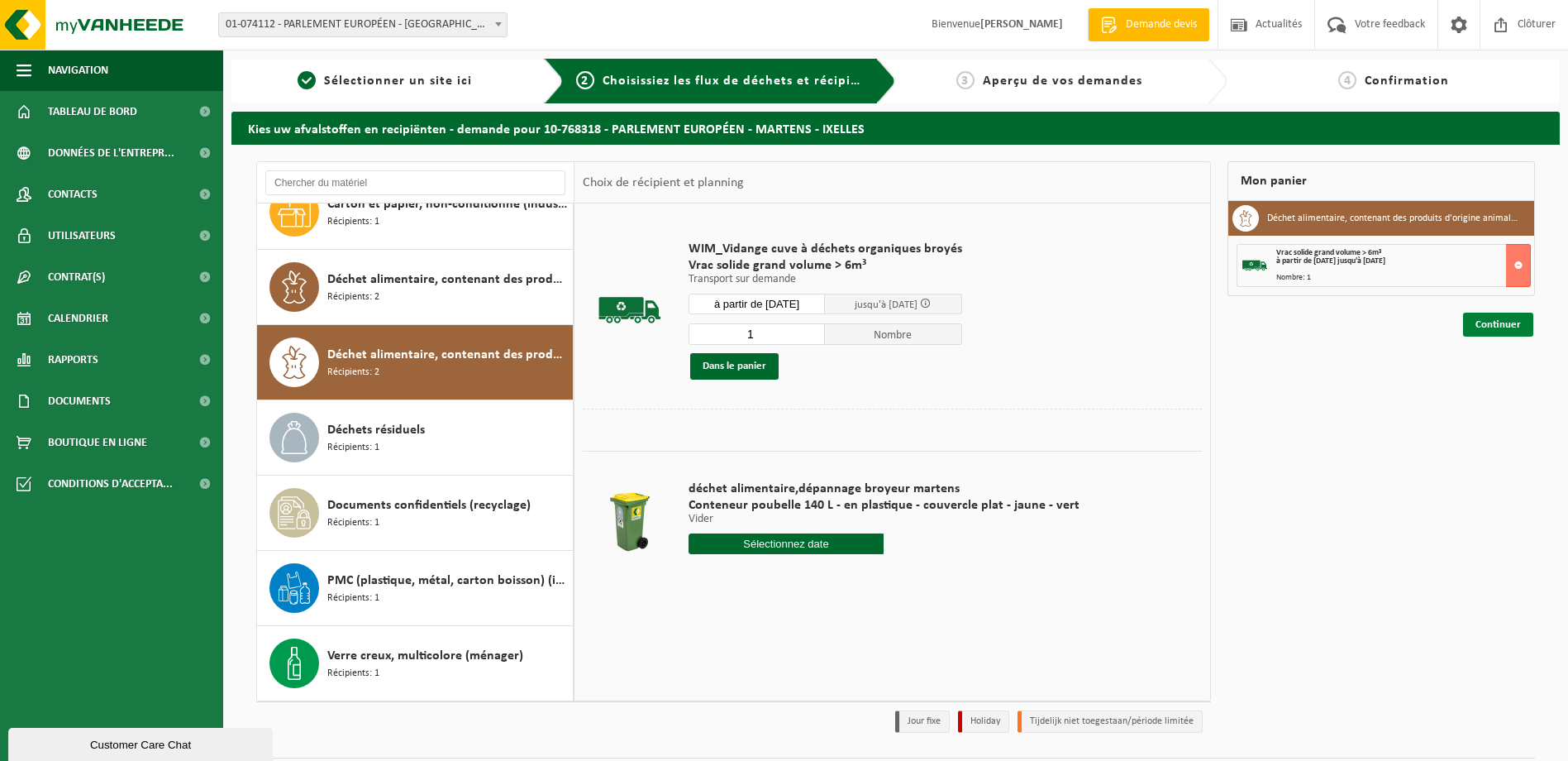
click at [1495, 320] on link "Continuer" at bounding box center [1497, 325] width 70 height 24
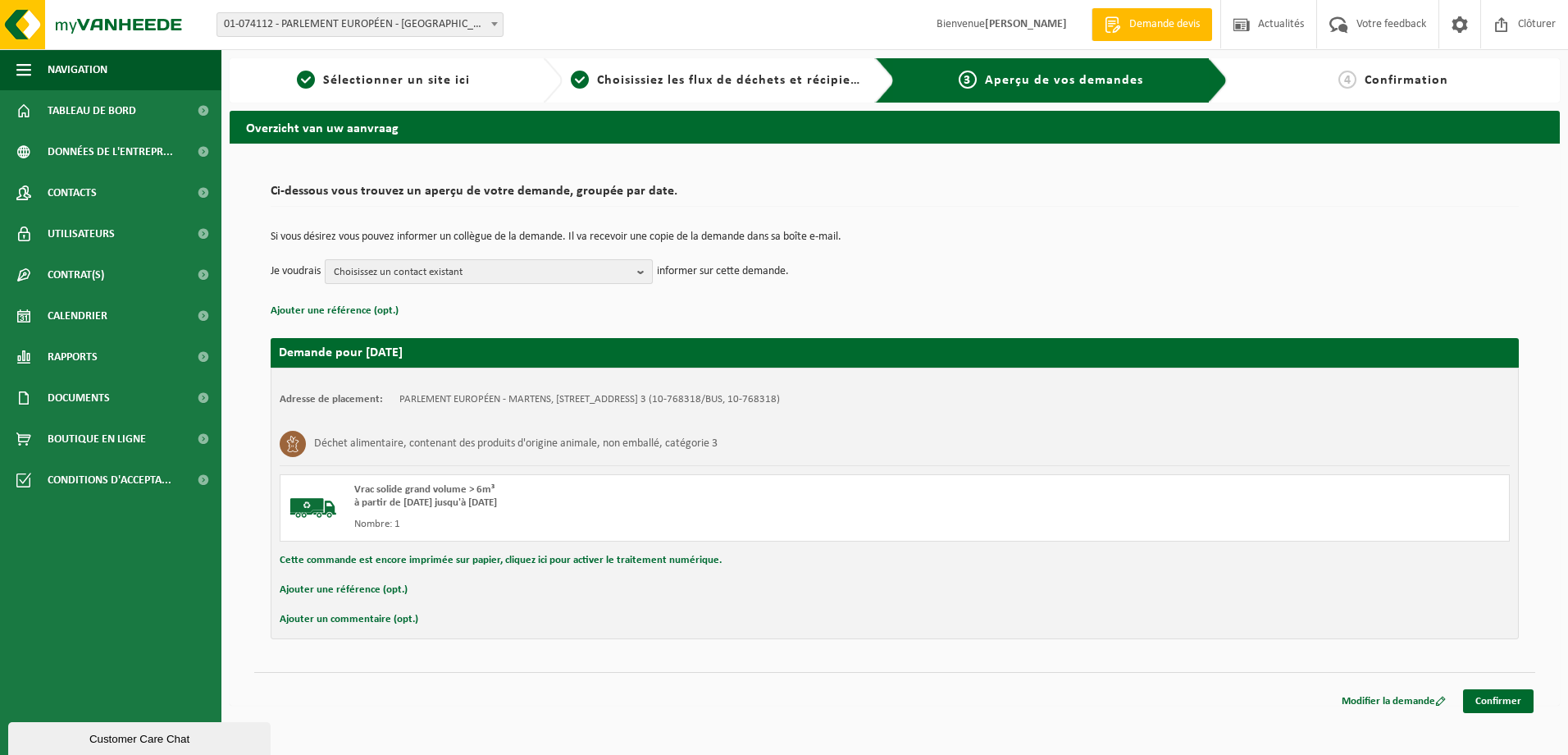
click at [558, 274] on span "Choisissez un contact existant" at bounding box center [482, 273] width 297 height 25
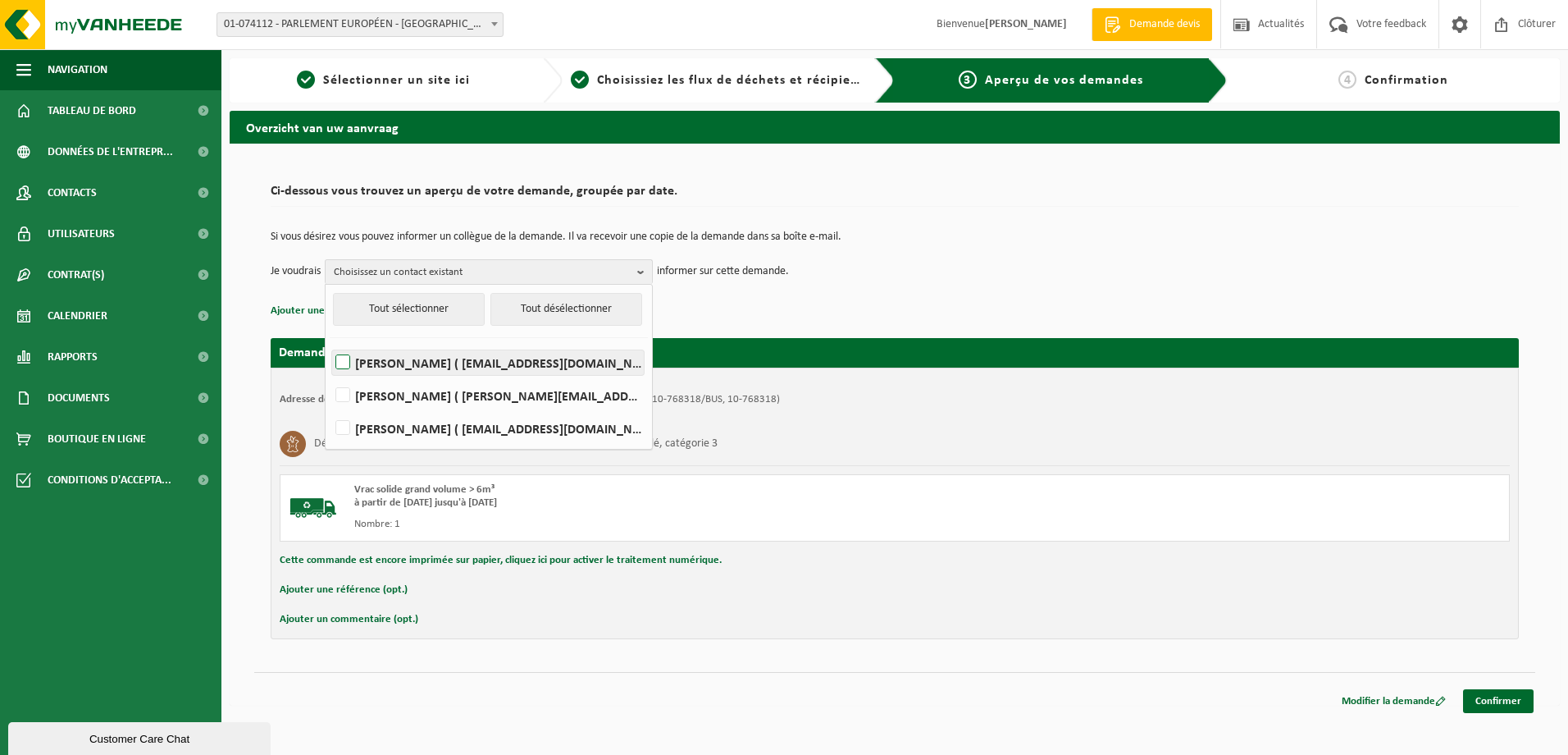
click at [347, 363] on label "[PERSON_NAME] ( [EMAIL_ADDRESS][DOMAIN_NAME] )" at bounding box center [488, 363] width 311 height 25
click at [329, 342] on input "[PERSON_NAME] ( [EMAIL_ADDRESS][DOMAIN_NAME] )" at bounding box center [328, 341] width 1 height 1
checkbox input "true"
click at [358, 397] on label "[PERSON_NAME] ( [PERSON_NAME][EMAIL_ADDRESS][DOMAIN_NAME] )" at bounding box center [488, 395] width 311 height 25
click at [329, 375] on input "[PERSON_NAME] ( [PERSON_NAME][EMAIL_ADDRESS][DOMAIN_NAME] )" at bounding box center [328, 374] width 1 height 1
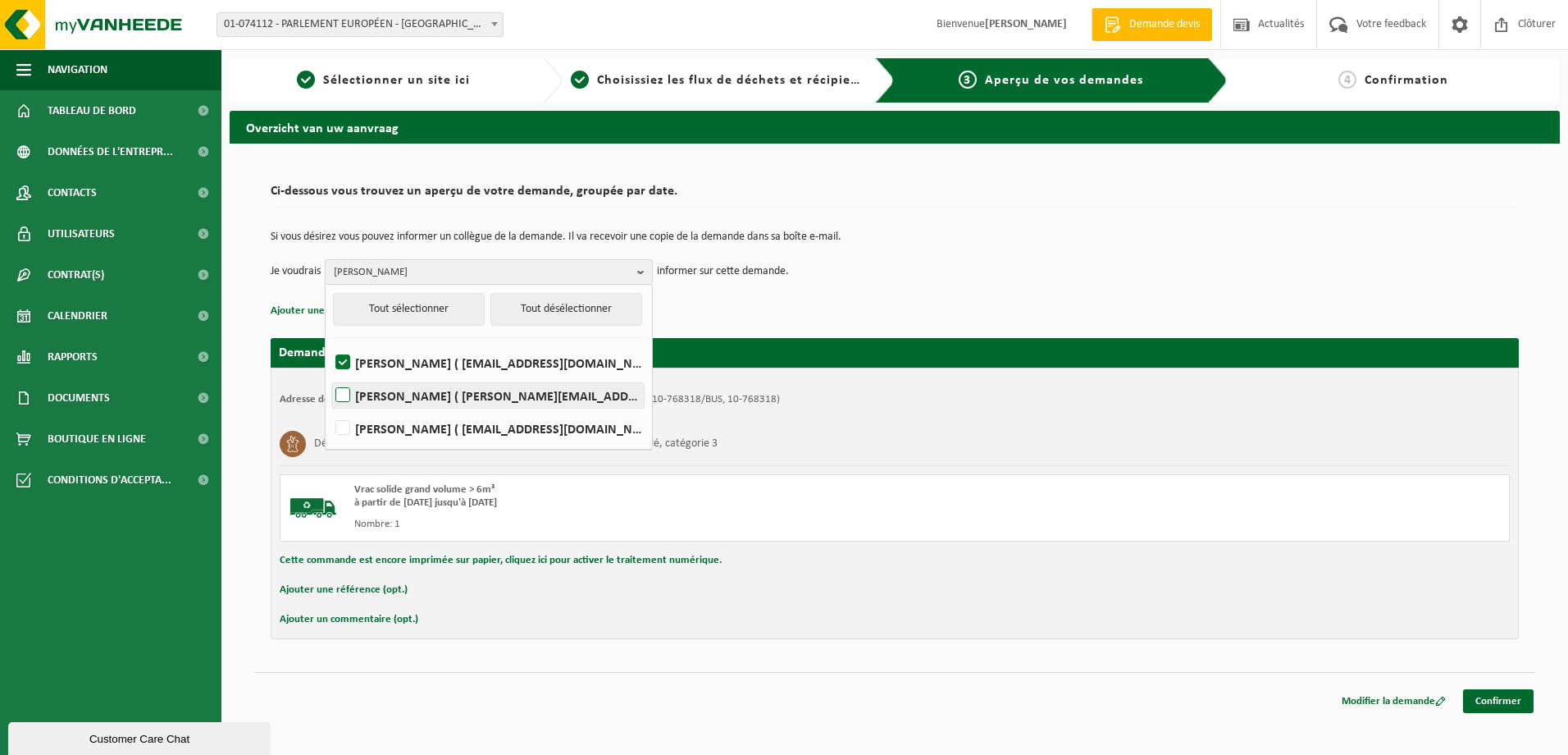
checkbox input "true"
click at [1496, 697] on link "Confirmer" at bounding box center [1498, 701] width 70 height 24
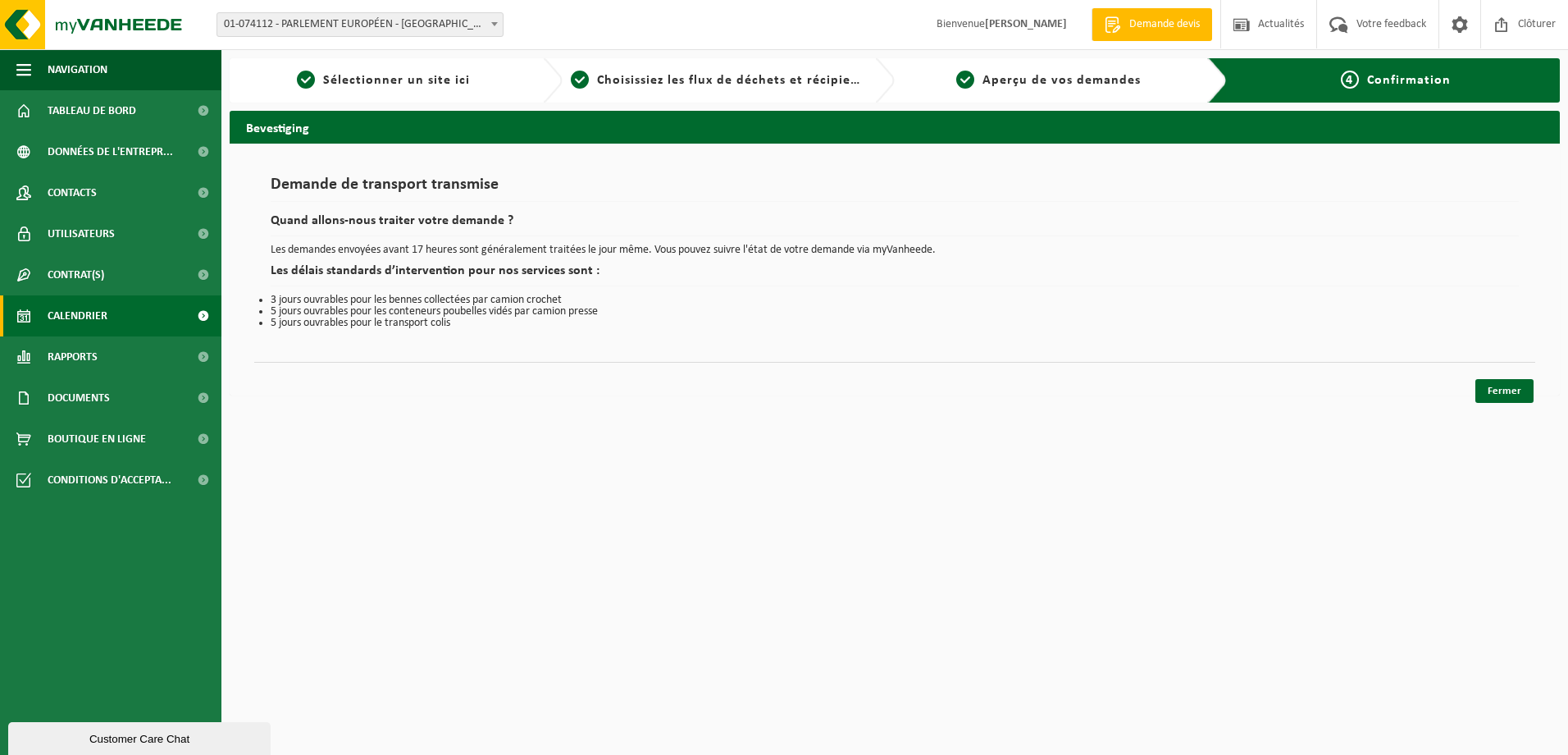
click at [88, 319] on span "Calendrier" at bounding box center [77, 315] width 60 height 41
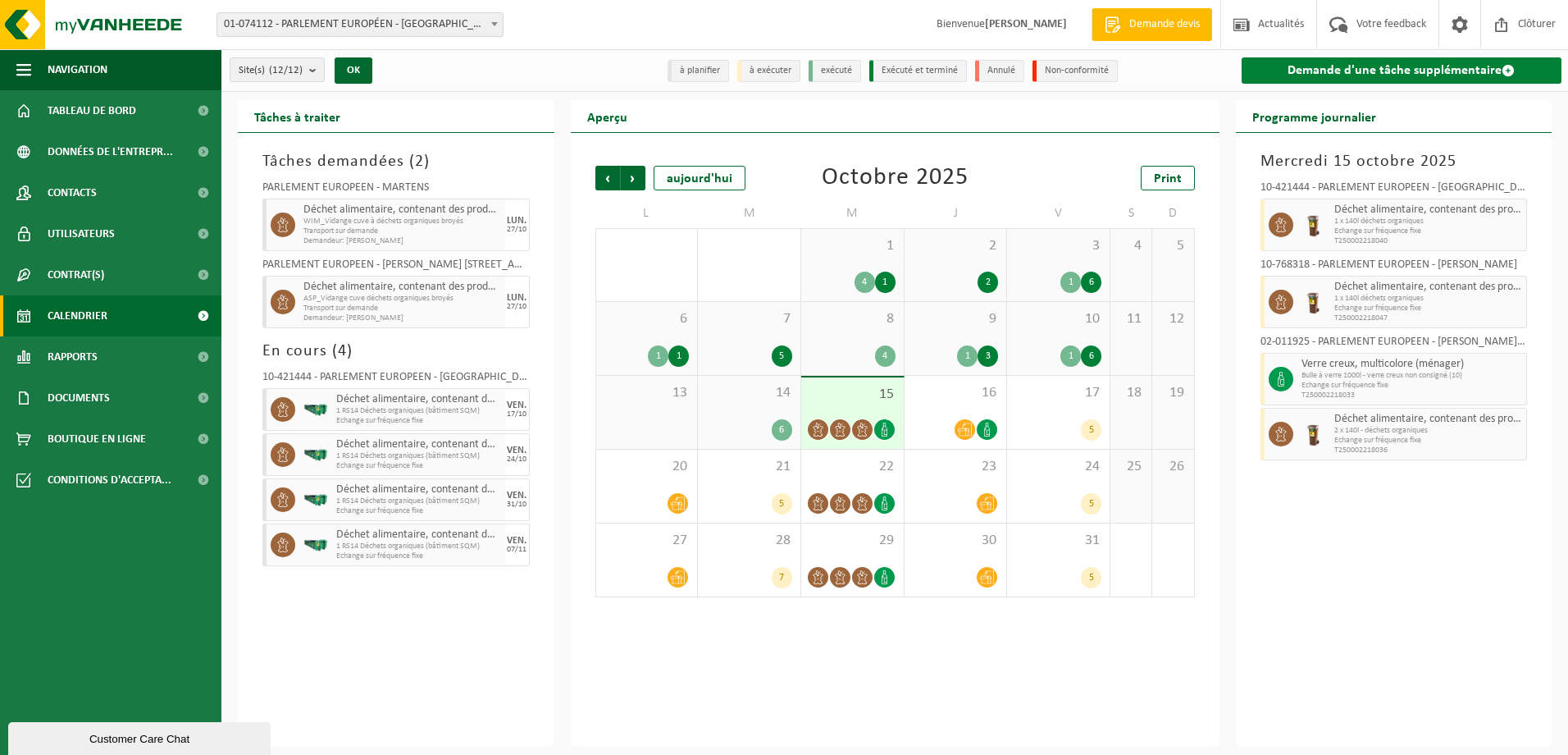
click at [1339, 71] on link "Demande d'une tâche supplémentaire" at bounding box center [1402, 70] width 321 height 27
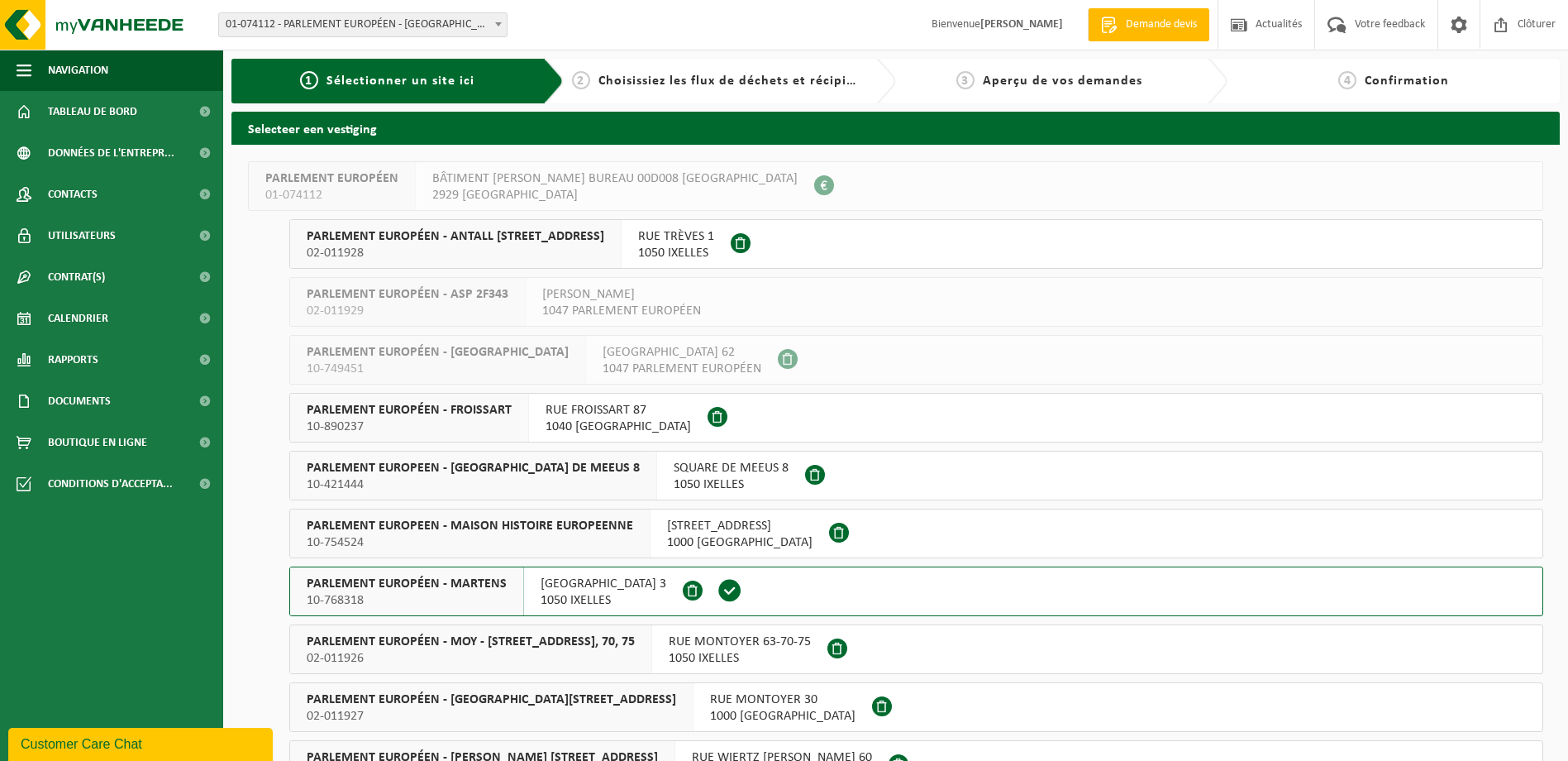
click at [476, 240] on span "PARLEMENT EUROPÉEN - ANTALL RUE TRÈVES 1 A,B" at bounding box center [454, 235] width 298 height 16
